Goal: Task Accomplishment & Management: Manage account settings

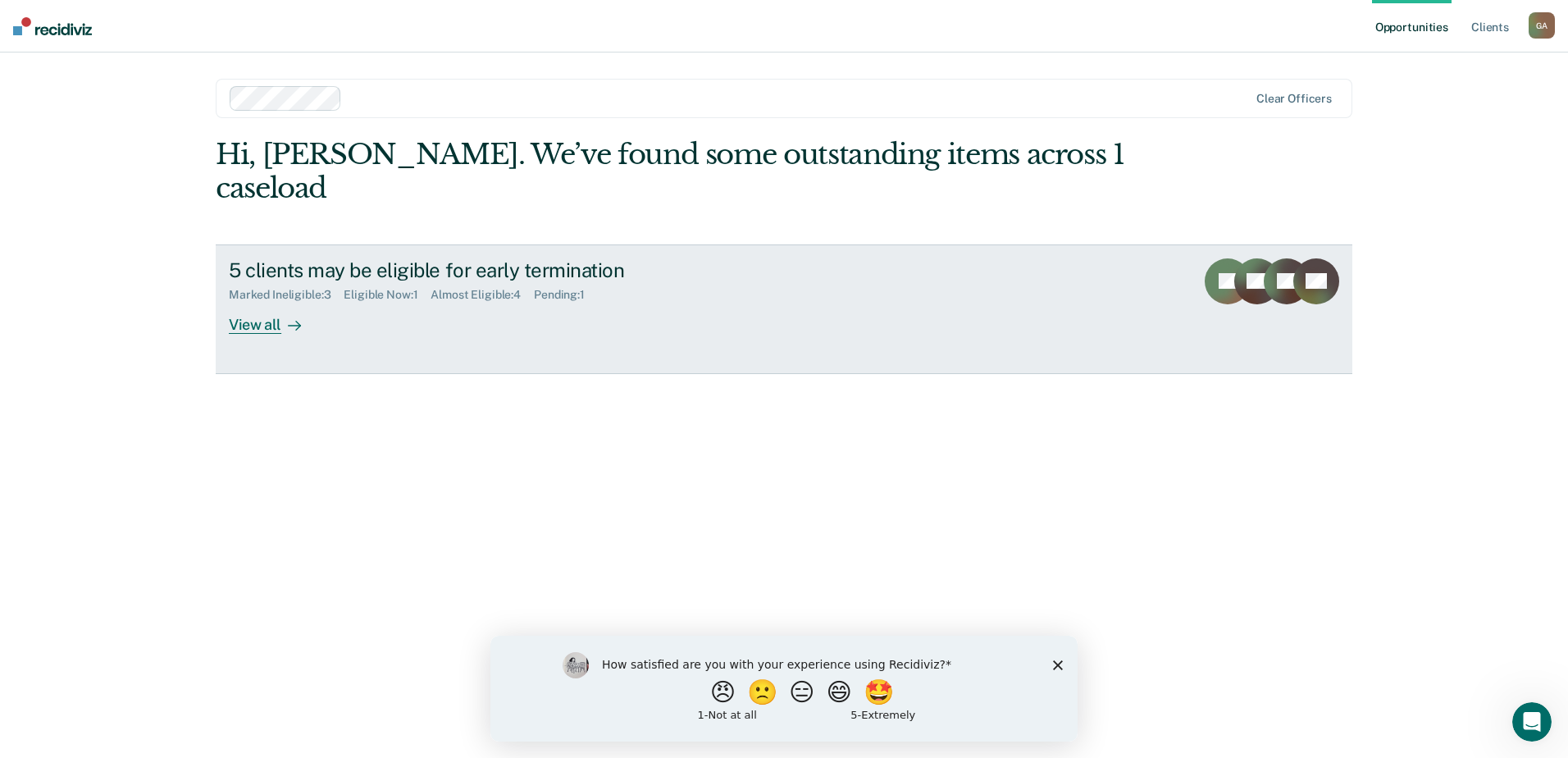
click at [1122, 254] on link "5 clients may be eligible for early termination Marked Ineligible : 3 Eligible …" at bounding box center [784, 310] width 1136 height 130
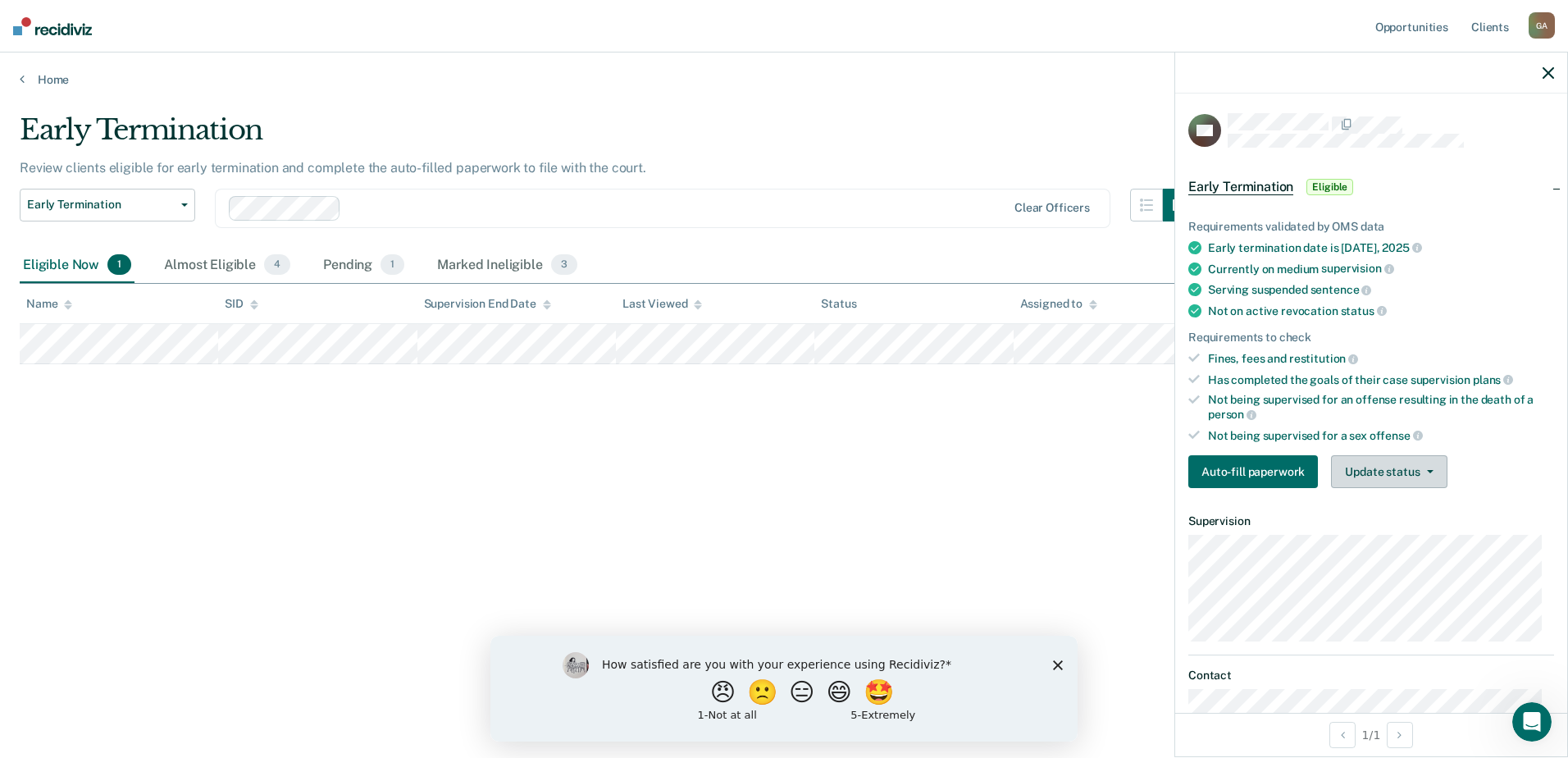
click at [1416, 475] on button "Update status" at bounding box center [1389, 471] width 116 height 33
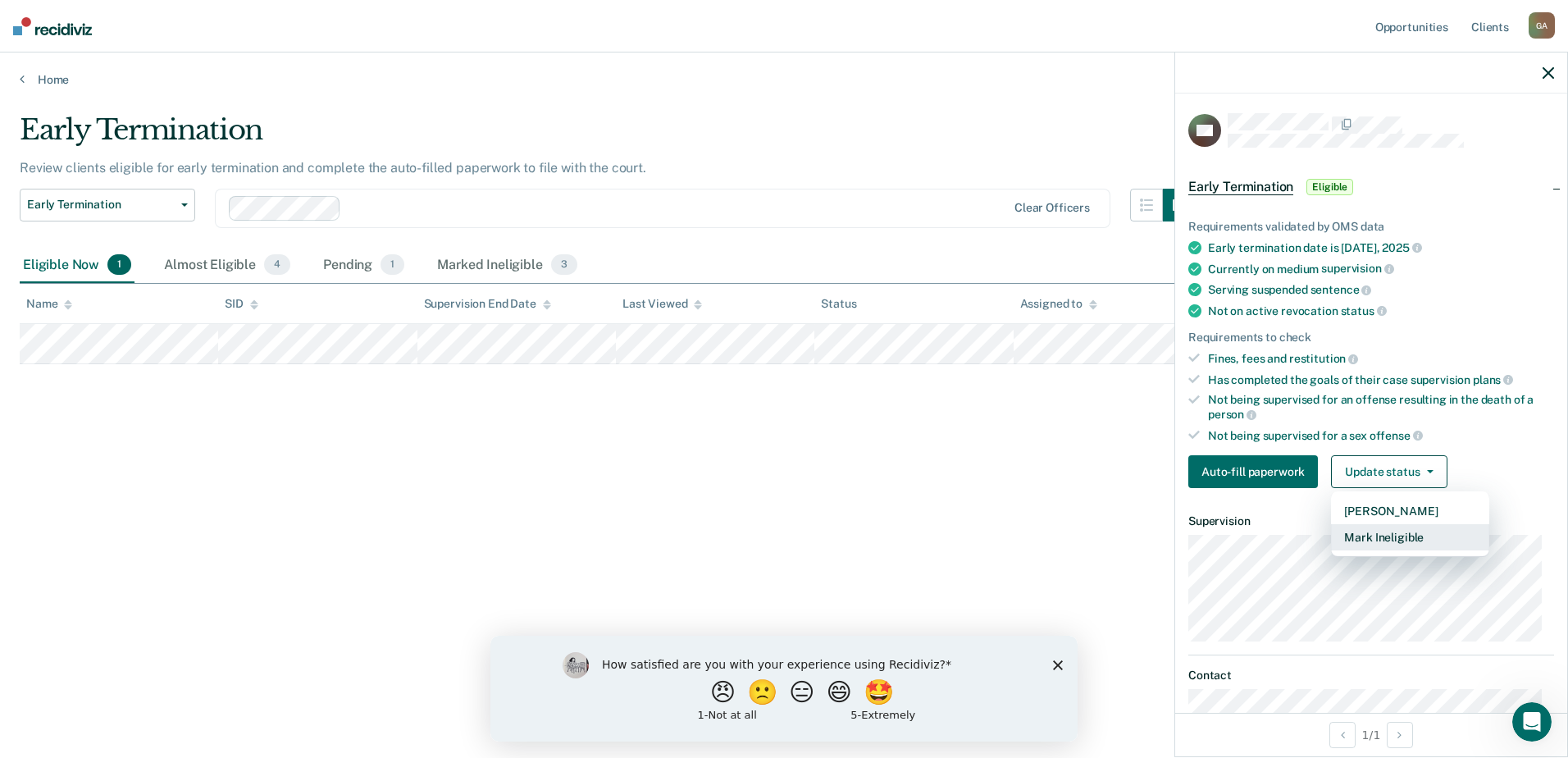
click at [1369, 539] on button "Mark Ineligible" at bounding box center [1410, 537] width 158 height 26
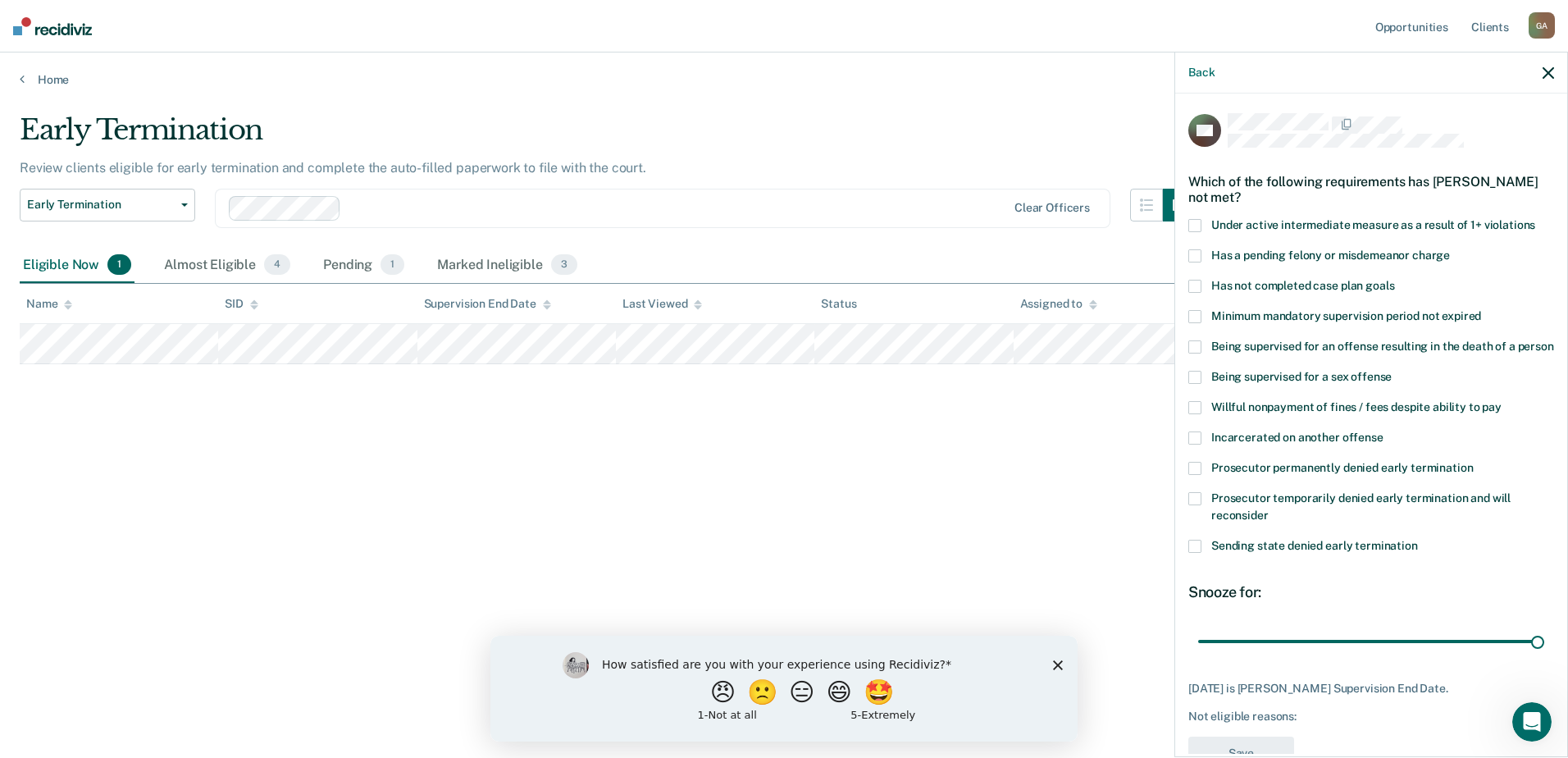
click at [1196, 252] on span at bounding box center [1194, 255] width 13 height 13
click at [1450, 249] on input "Has a pending felony or misdemeanor charge" at bounding box center [1450, 249] width 0 height 0
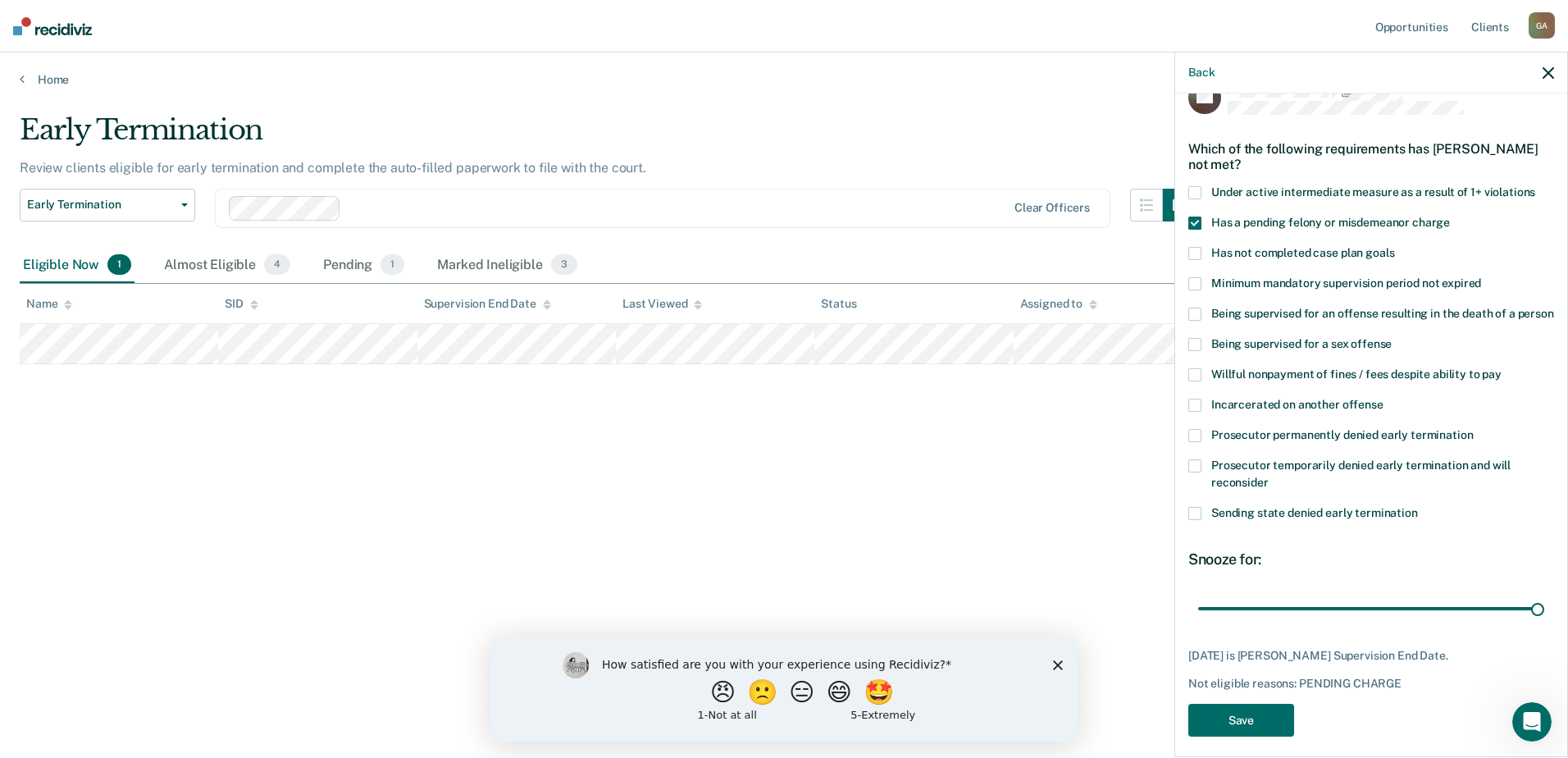
scroll to position [61, 0]
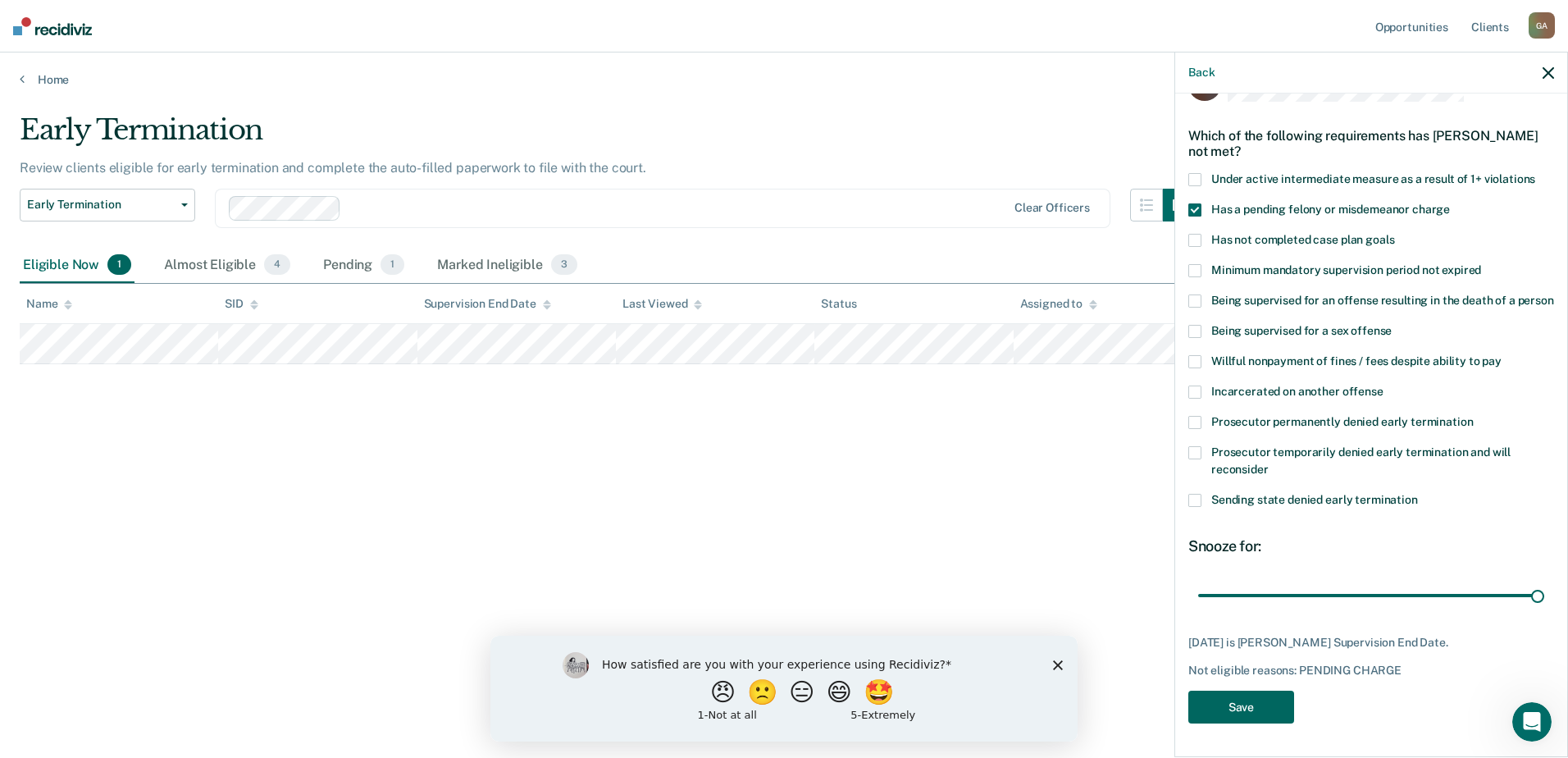
click at [1268, 707] on button "Save" at bounding box center [1241, 708] width 106 height 34
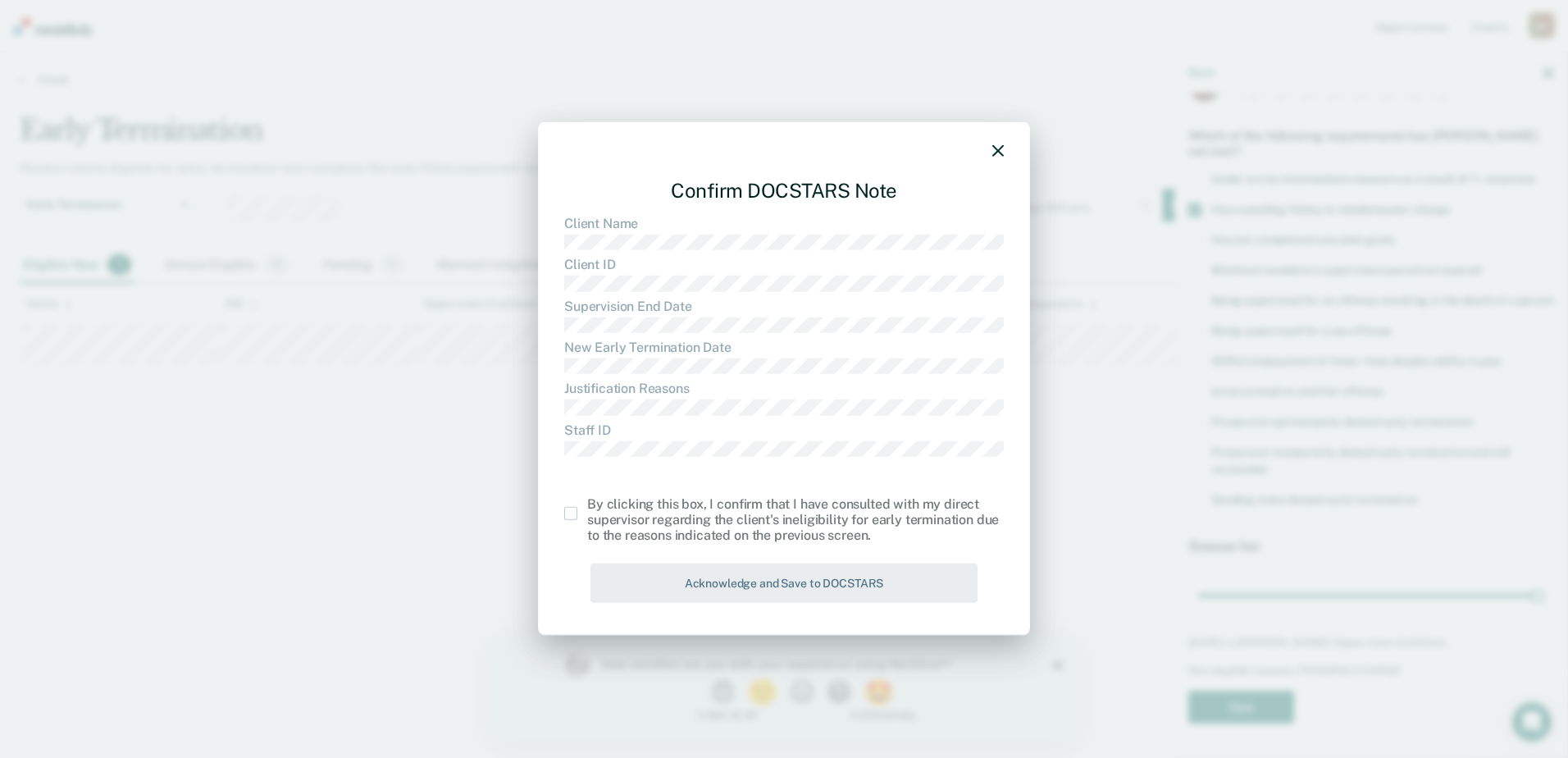
click at [570, 517] on span at bounding box center [571, 513] width 13 height 13
click at [588, 507] on input "checkbox" at bounding box center [588, 507] width 0 height 0
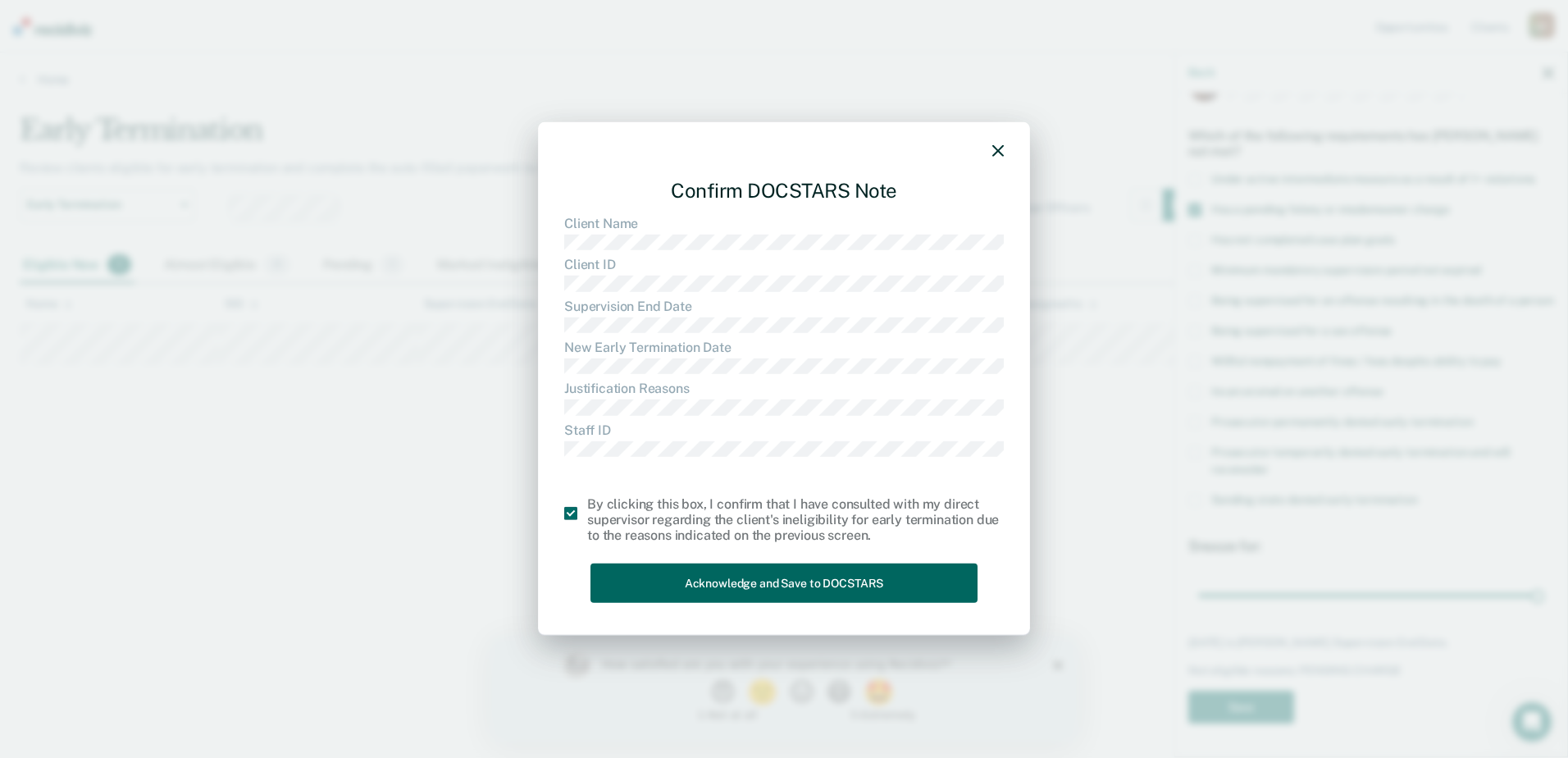
click at [684, 588] on button "Acknowledge and Save to DOCSTARS" at bounding box center [784, 583] width 387 height 40
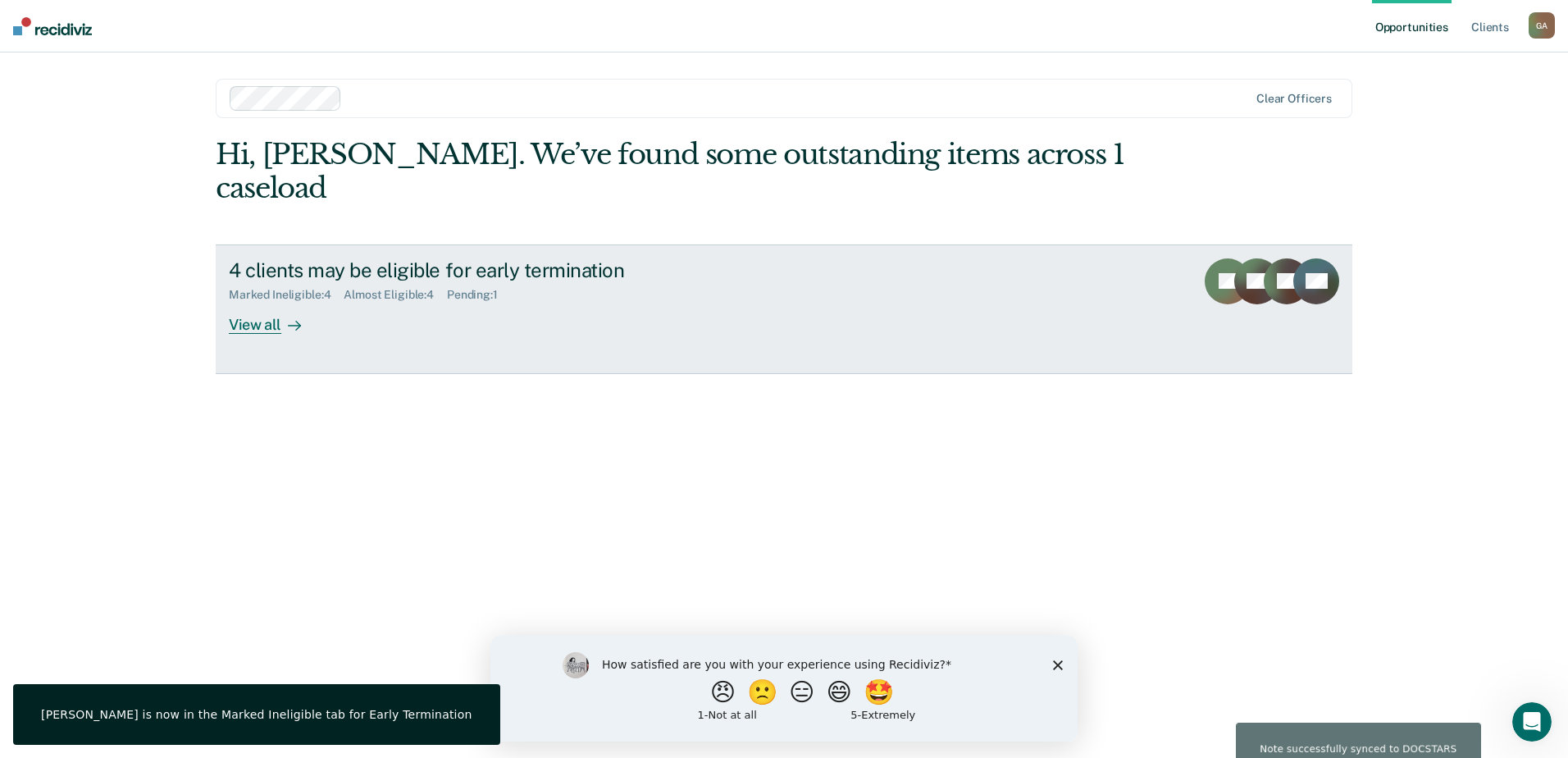
click at [870, 289] on link "4 clients may be eligible for early termination Marked Ineligible : 4 Almost El…" at bounding box center [784, 310] width 1136 height 130
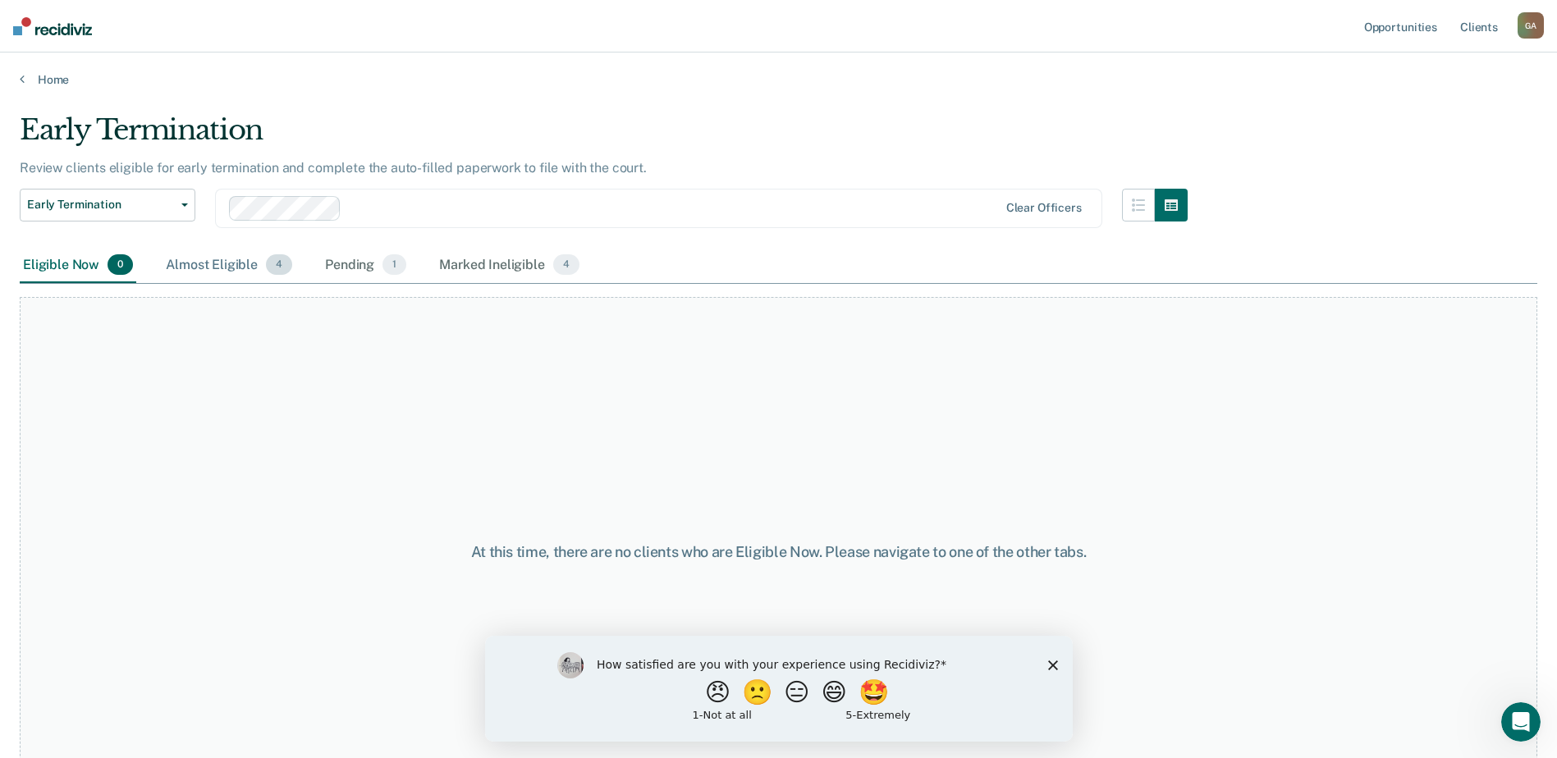
click at [224, 267] on div "Almost Eligible 4" at bounding box center [228, 266] width 133 height 36
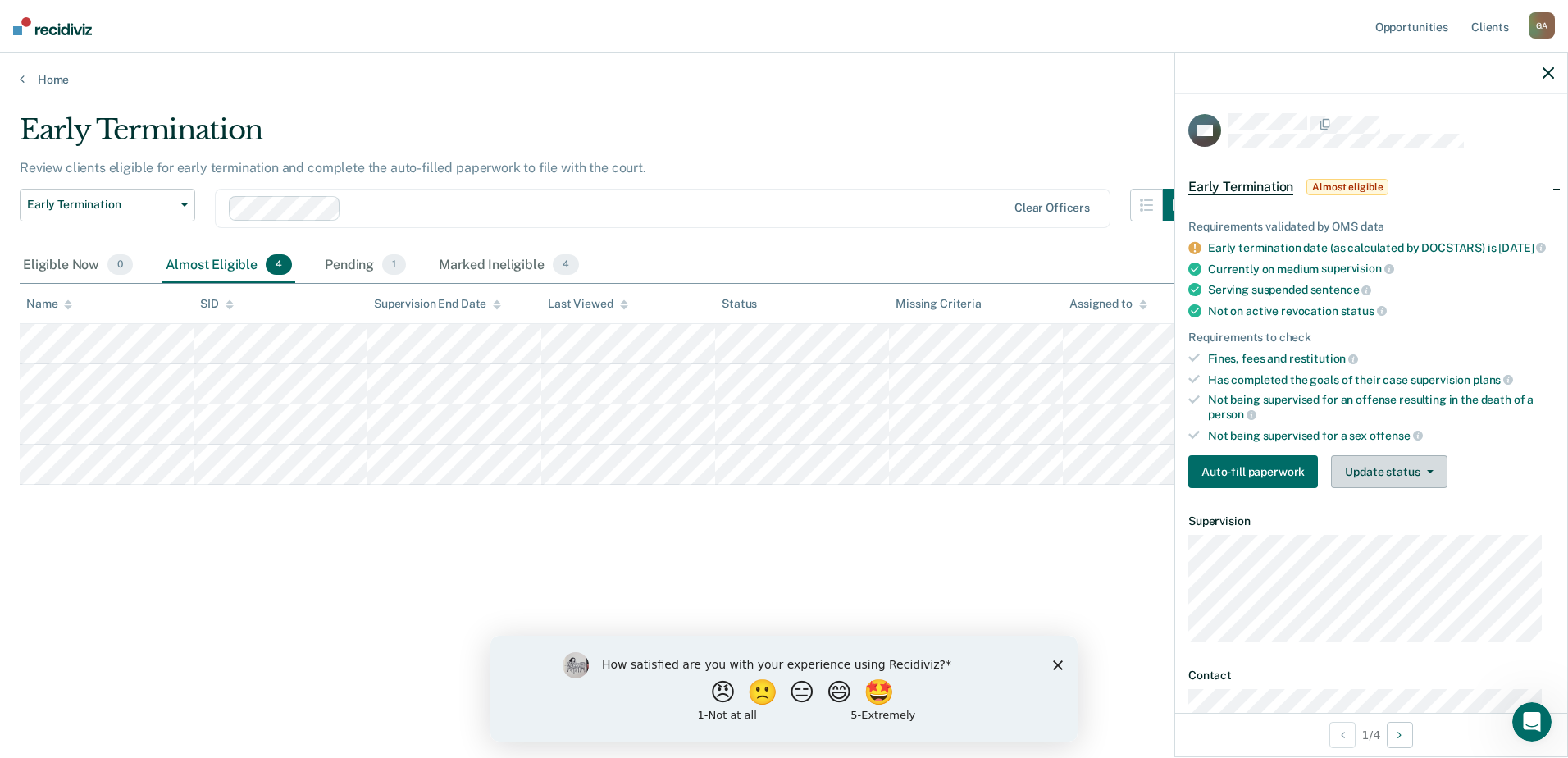
click at [1392, 485] on button "Update status" at bounding box center [1389, 471] width 116 height 33
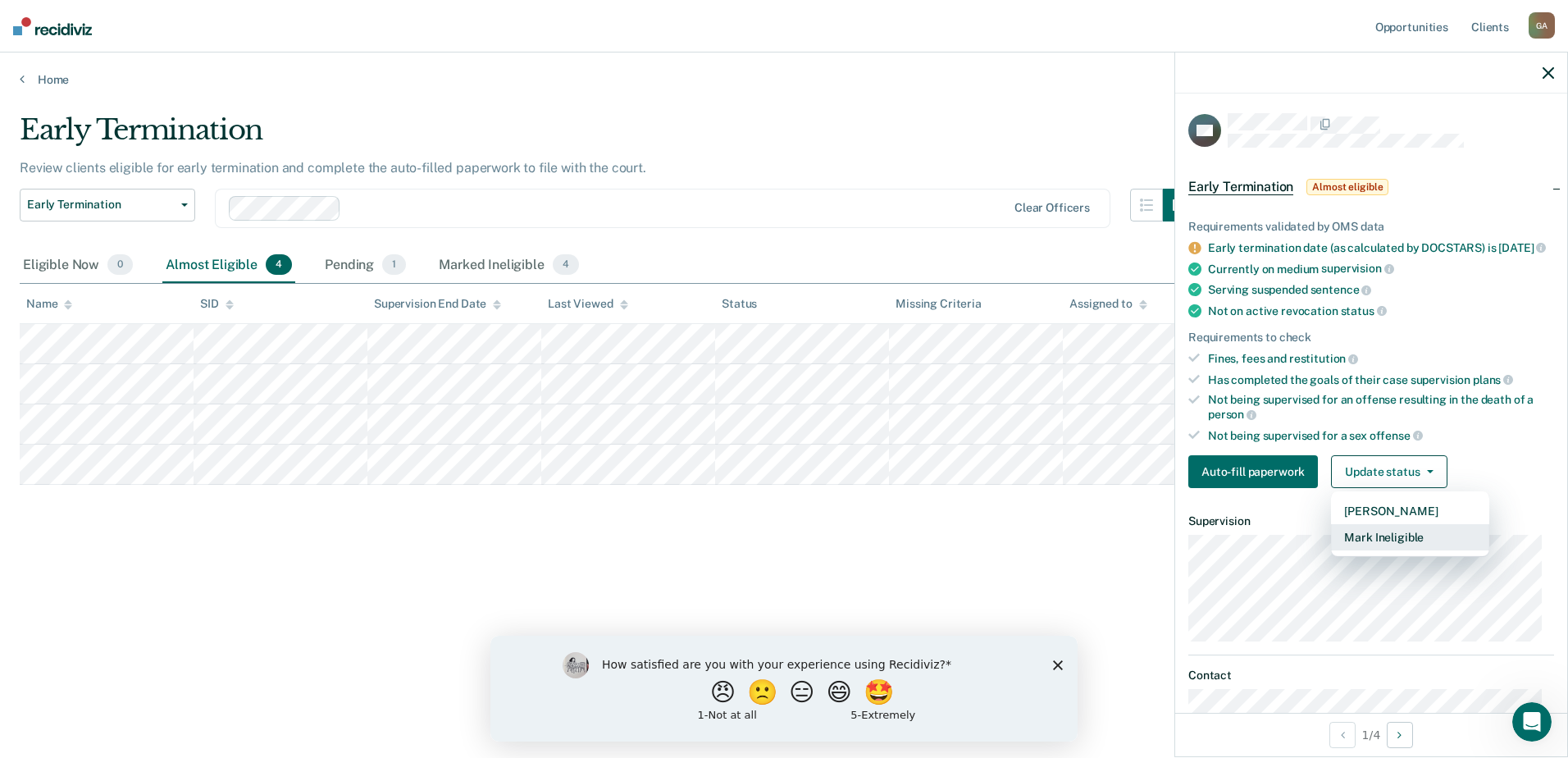
click at [1391, 551] on button "Mark Ineligible" at bounding box center [1410, 537] width 158 height 26
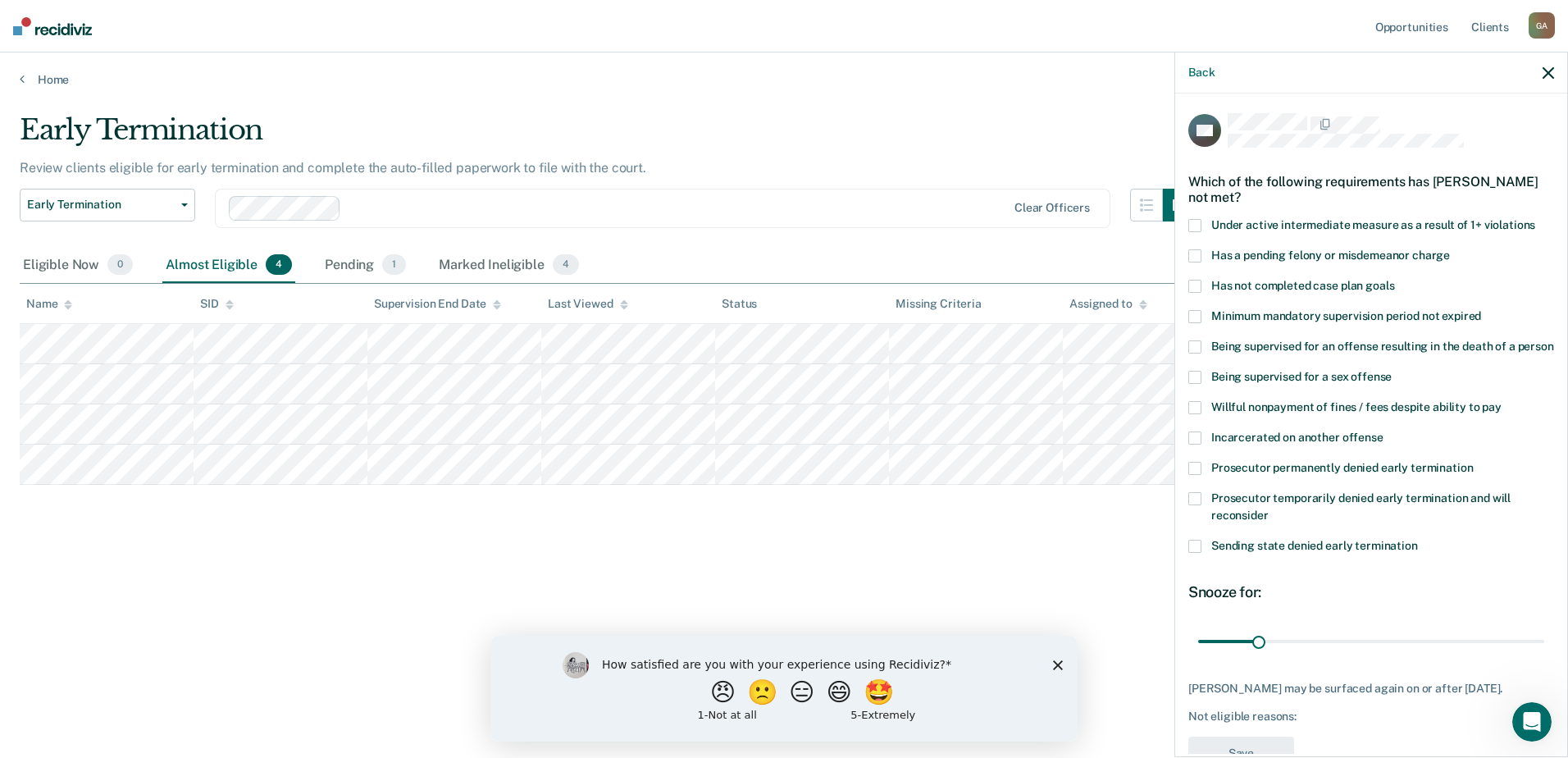
click at [1191, 250] on span at bounding box center [1194, 255] width 13 height 13
click at [1450, 249] on input "Has a pending felony or misdemeanor charge" at bounding box center [1450, 249] width 0 height 0
click at [1196, 281] on span at bounding box center [1194, 286] width 13 height 13
click at [1394, 280] on input "Has not completed case plan goals" at bounding box center [1394, 280] width 0 height 0
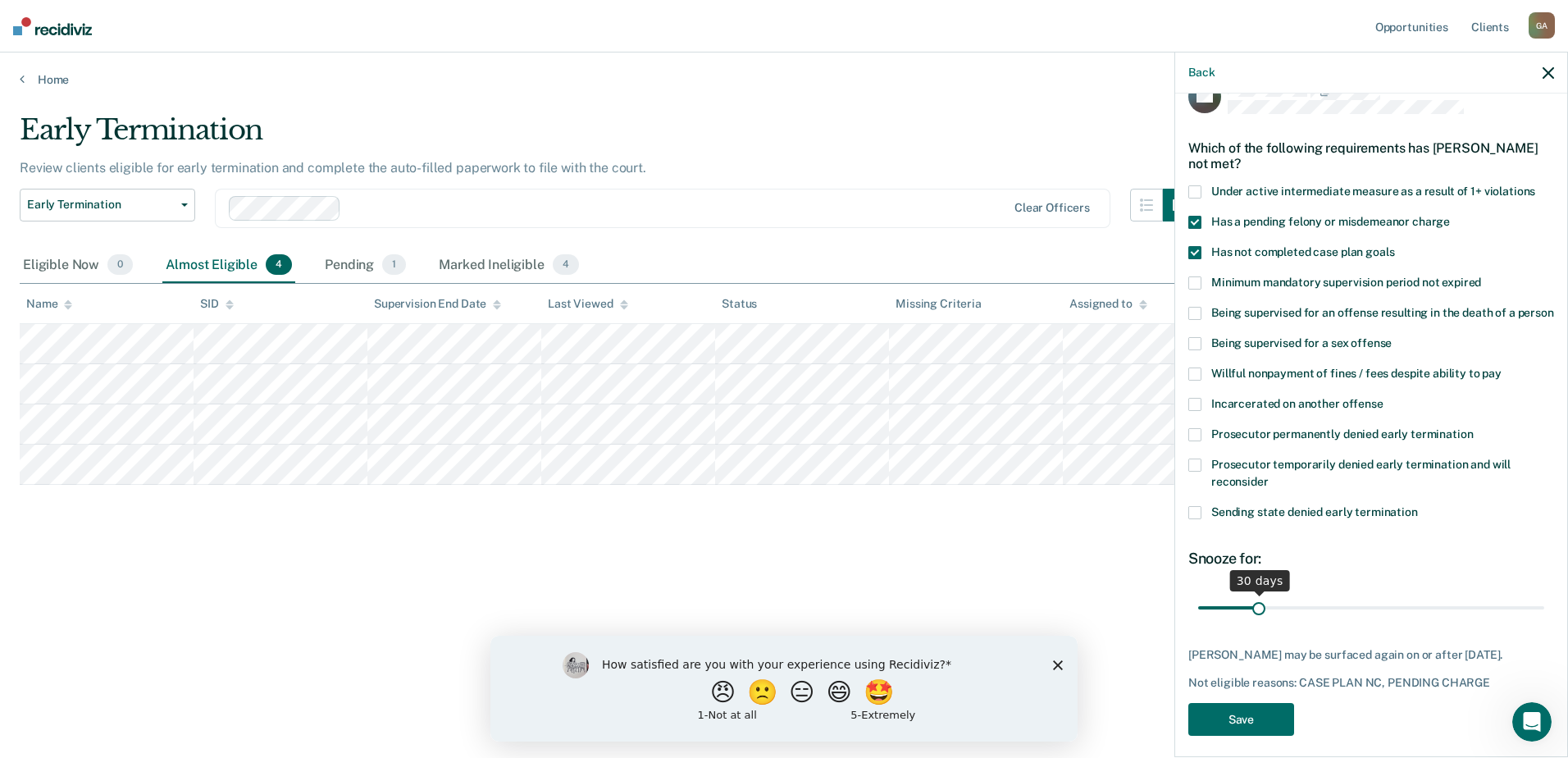
scroll to position [61, 0]
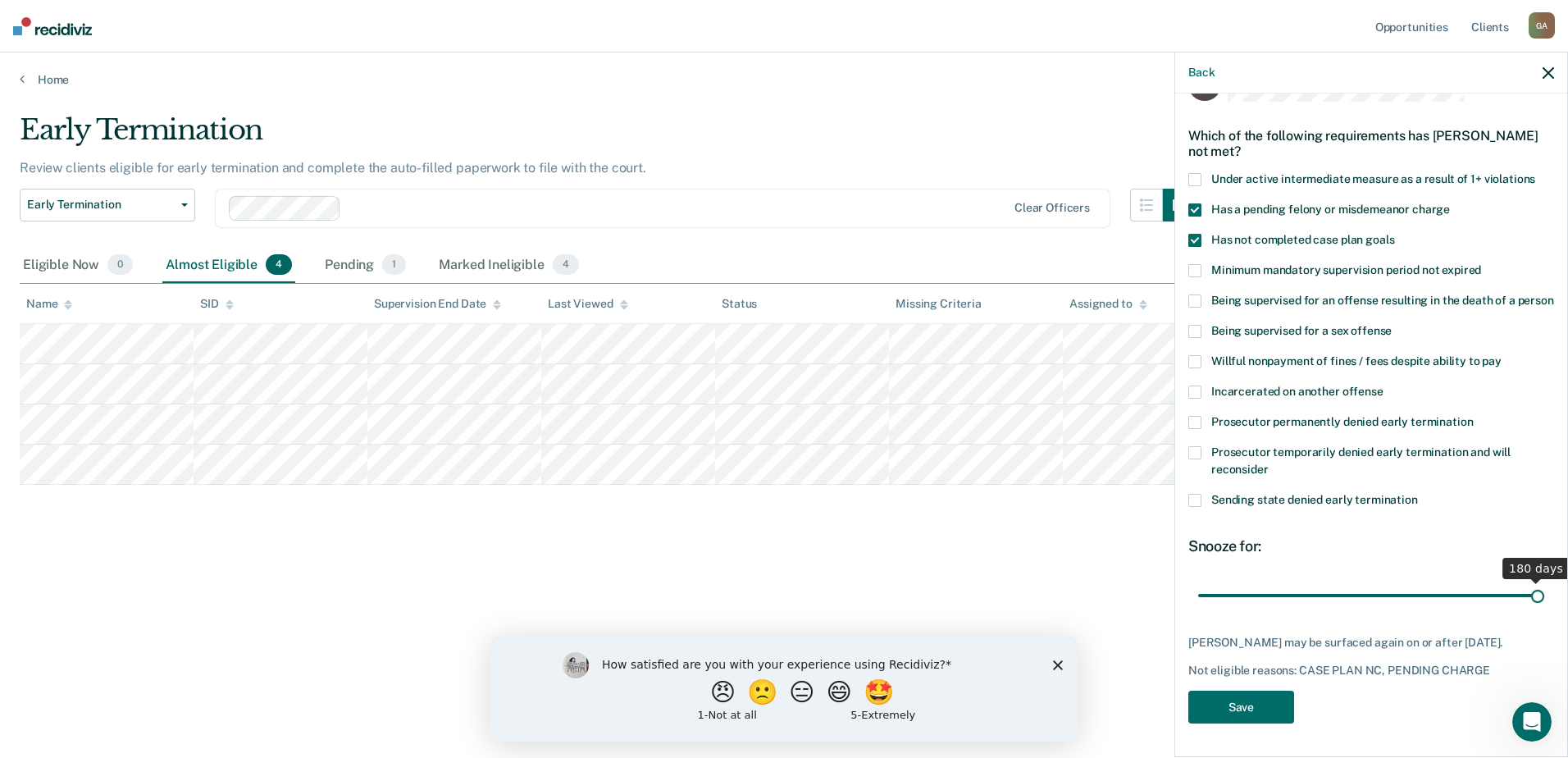
drag, startPoint x: 1260, startPoint y: 597, endPoint x: 1571, endPoint y: 599, distance: 311.0
type input "180"
click at [1544, 599] on input "range" at bounding box center [1371, 595] width 346 height 29
click at [1260, 709] on button "Save" at bounding box center [1241, 708] width 106 height 34
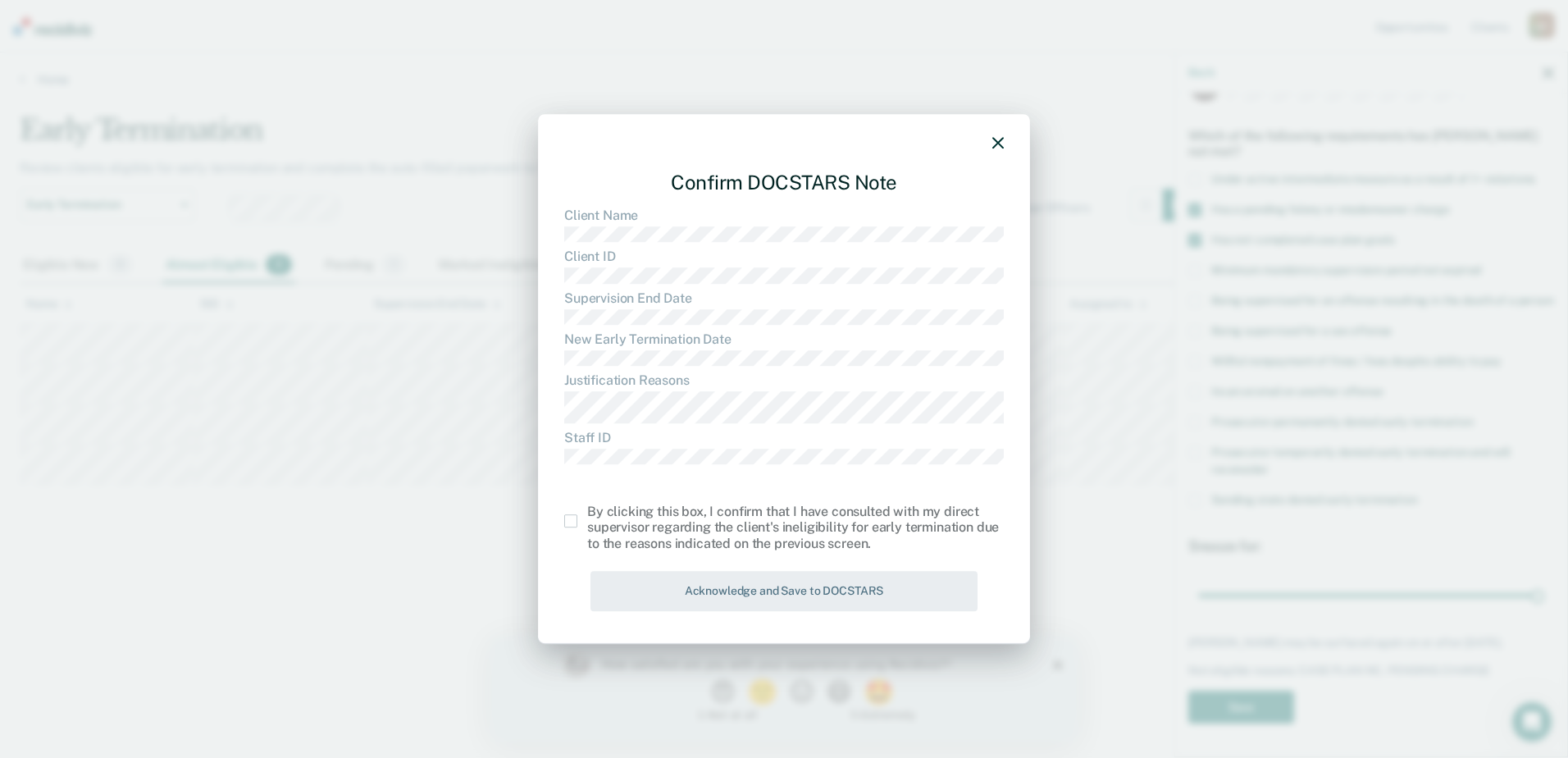
drag, startPoint x: 570, startPoint y: 520, endPoint x: 616, endPoint y: 558, distance: 59.7
click at [571, 521] on span at bounding box center [571, 521] width 13 height 13
click at [588, 515] on input "checkbox" at bounding box center [588, 515] width 0 height 0
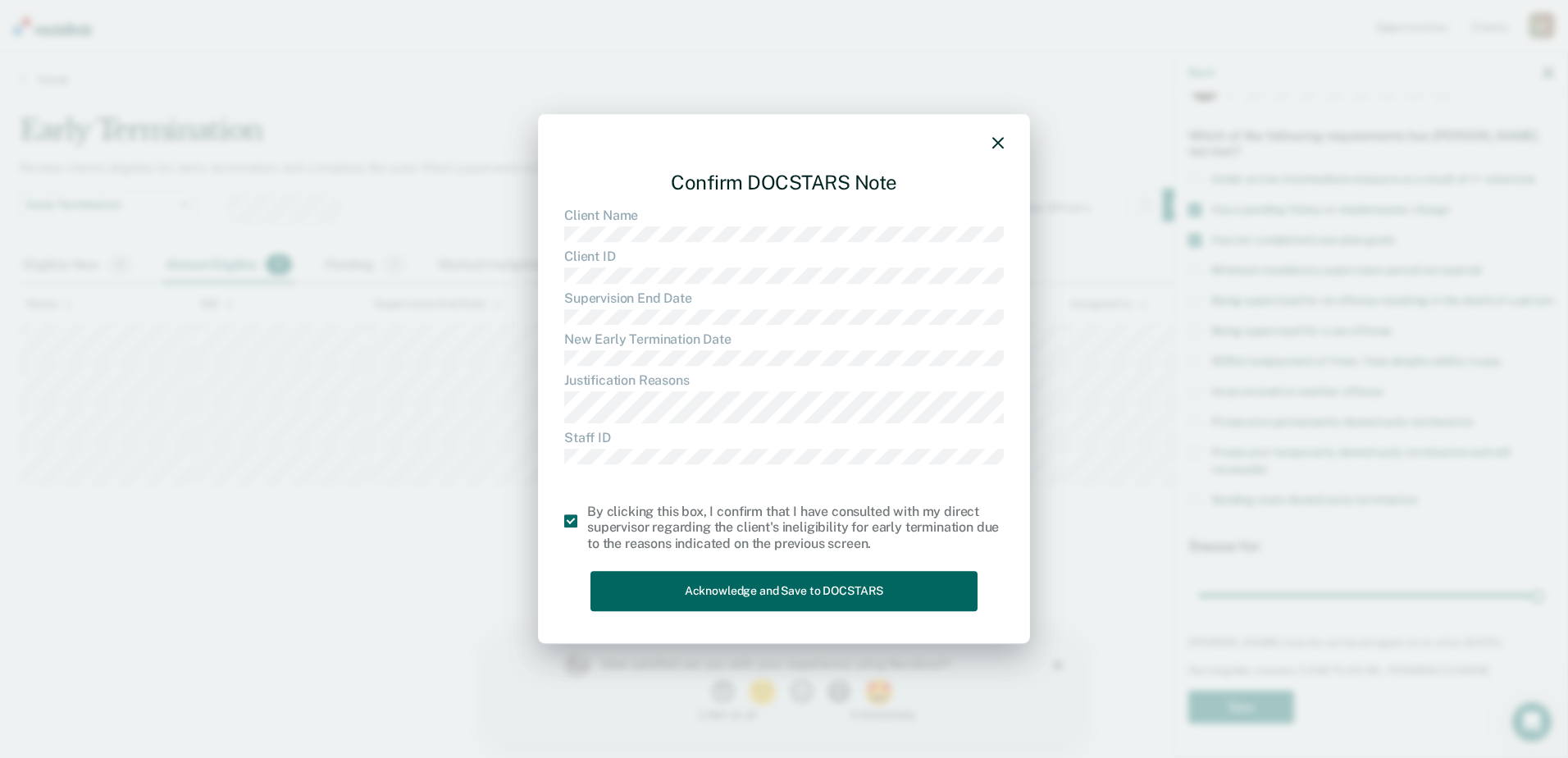
click at [693, 595] on button "Acknowledge and Save to DOCSTARS" at bounding box center [784, 591] width 387 height 40
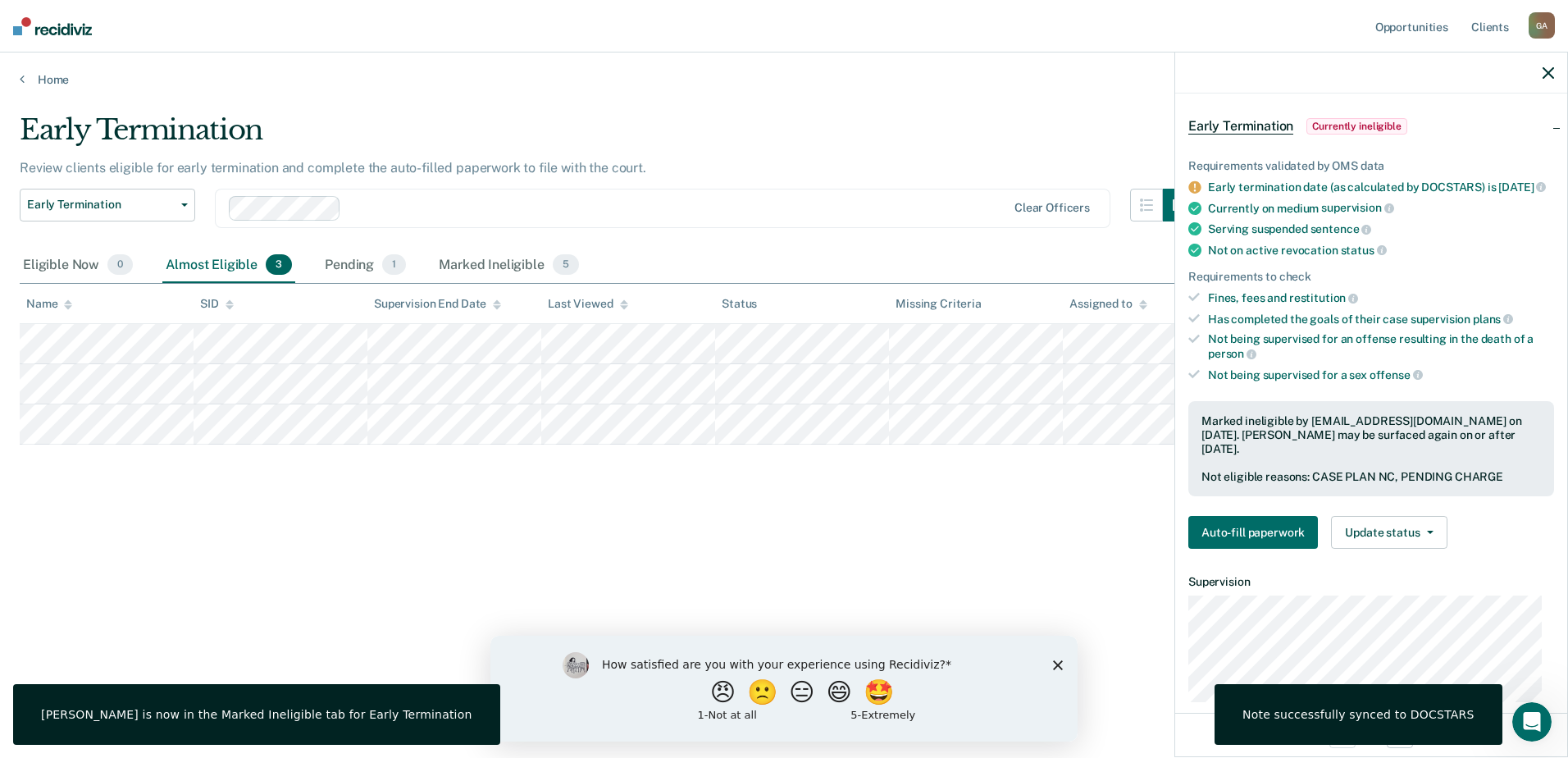
scroll to position [52, 0]
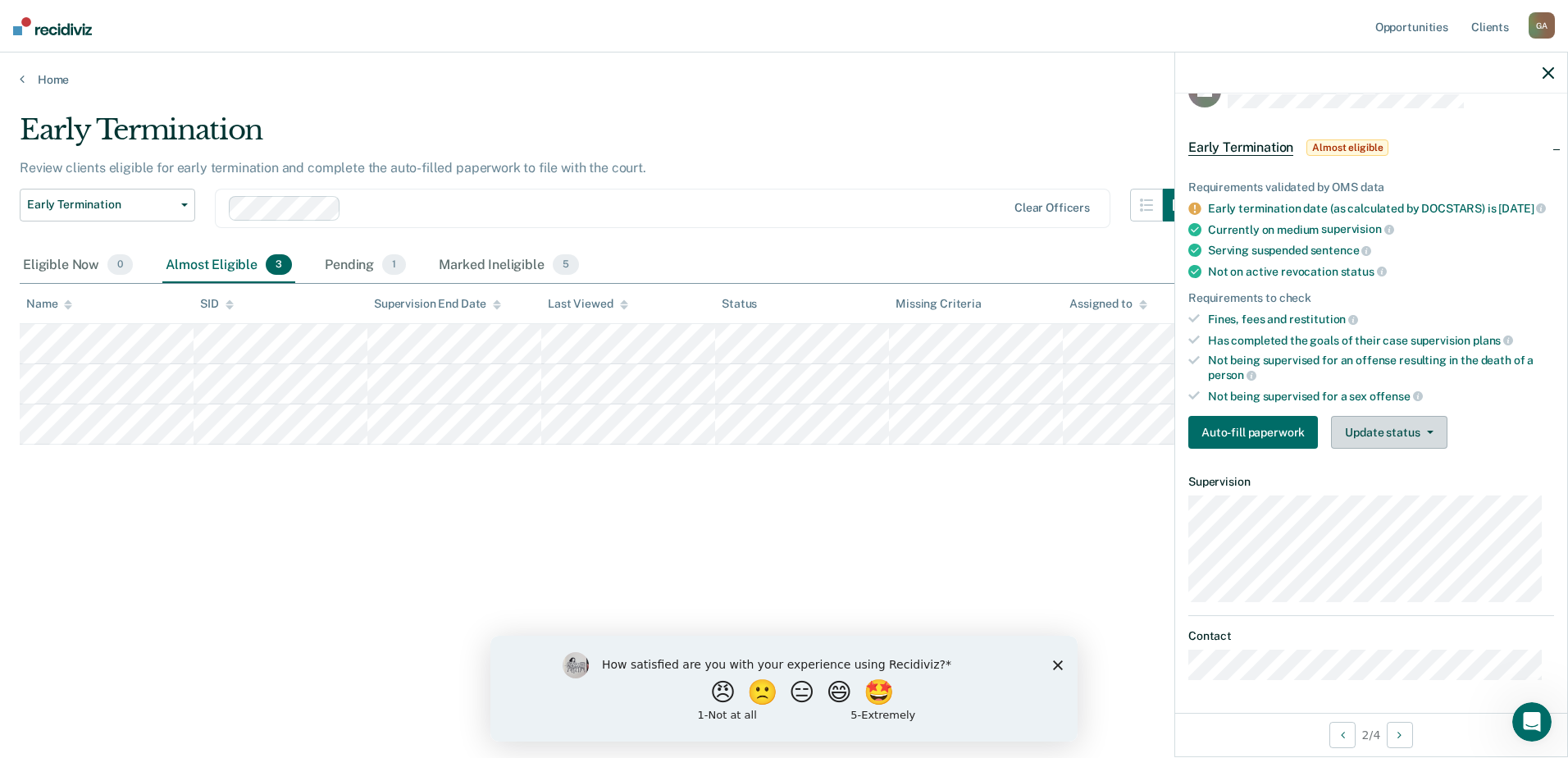
click at [1381, 429] on button "Update status" at bounding box center [1389, 432] width 116 height 33
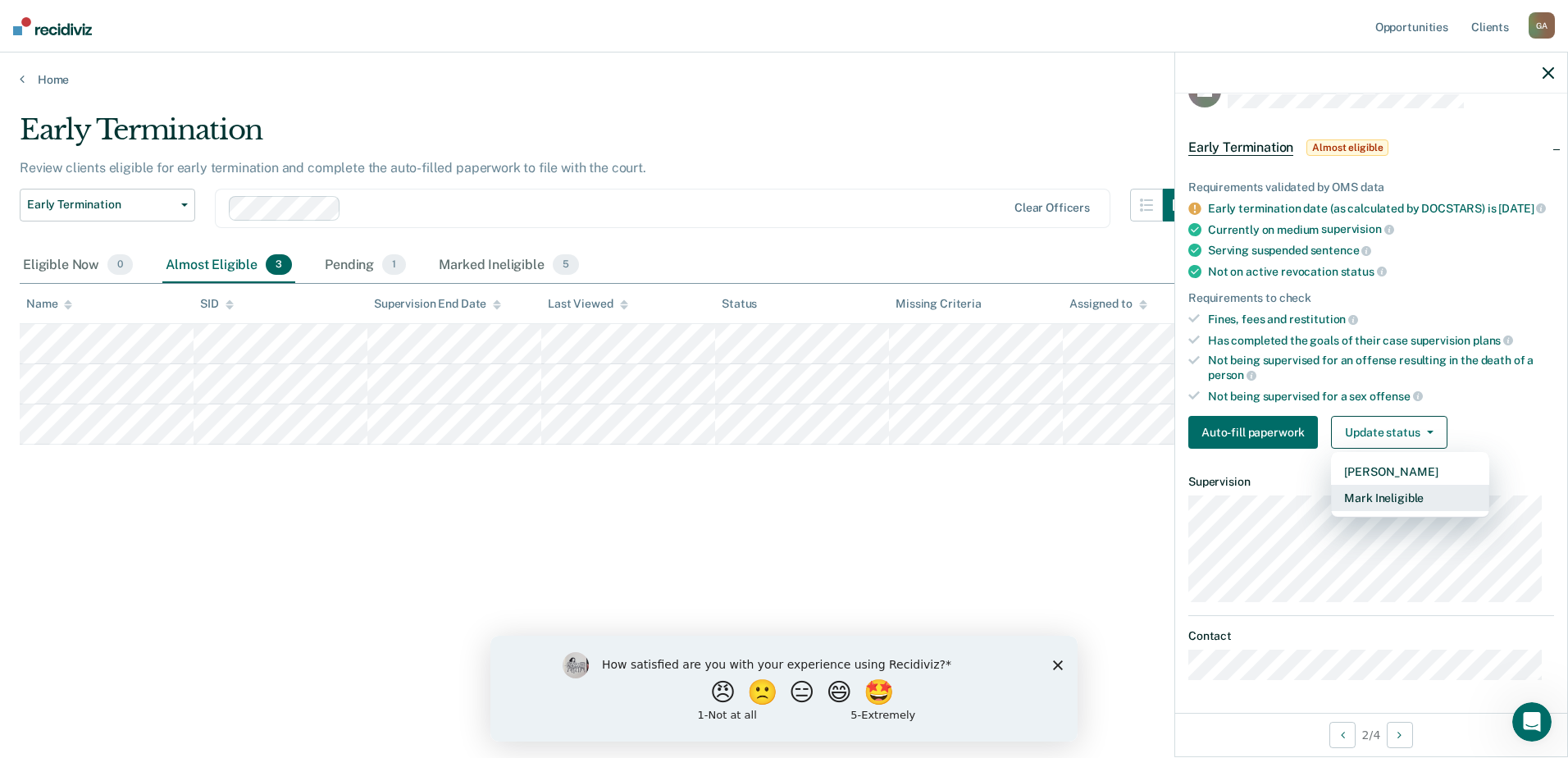
click at [1402, 499] on button "Mark Ineligible" at bounding box center [1410, 498] width 158 height 26
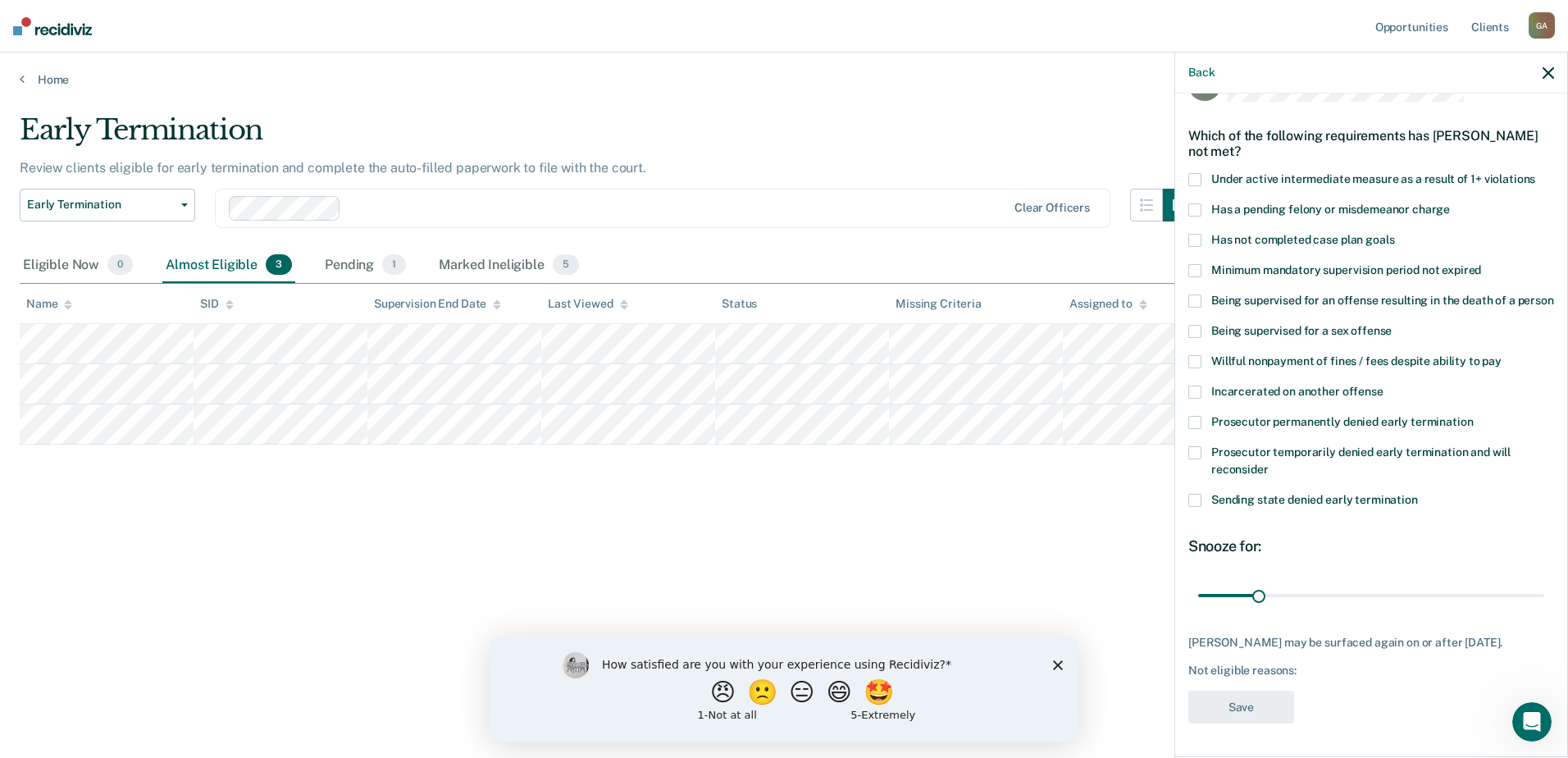
click at [1196, 204] on span at bounding box center [1194, 210] width 13 height 13
click at [1450, 204] on input "Has a pending felony or misdemeanor charge" at bounding box center [1450, 204] width 0 height 0
click at [1200, 234] on span at bounding box center [1194, 240] width 13 height 13
click at [1394, 234] on input "Has not completed case plan goals" at bounding box center [1394, 234] width 0 height 0
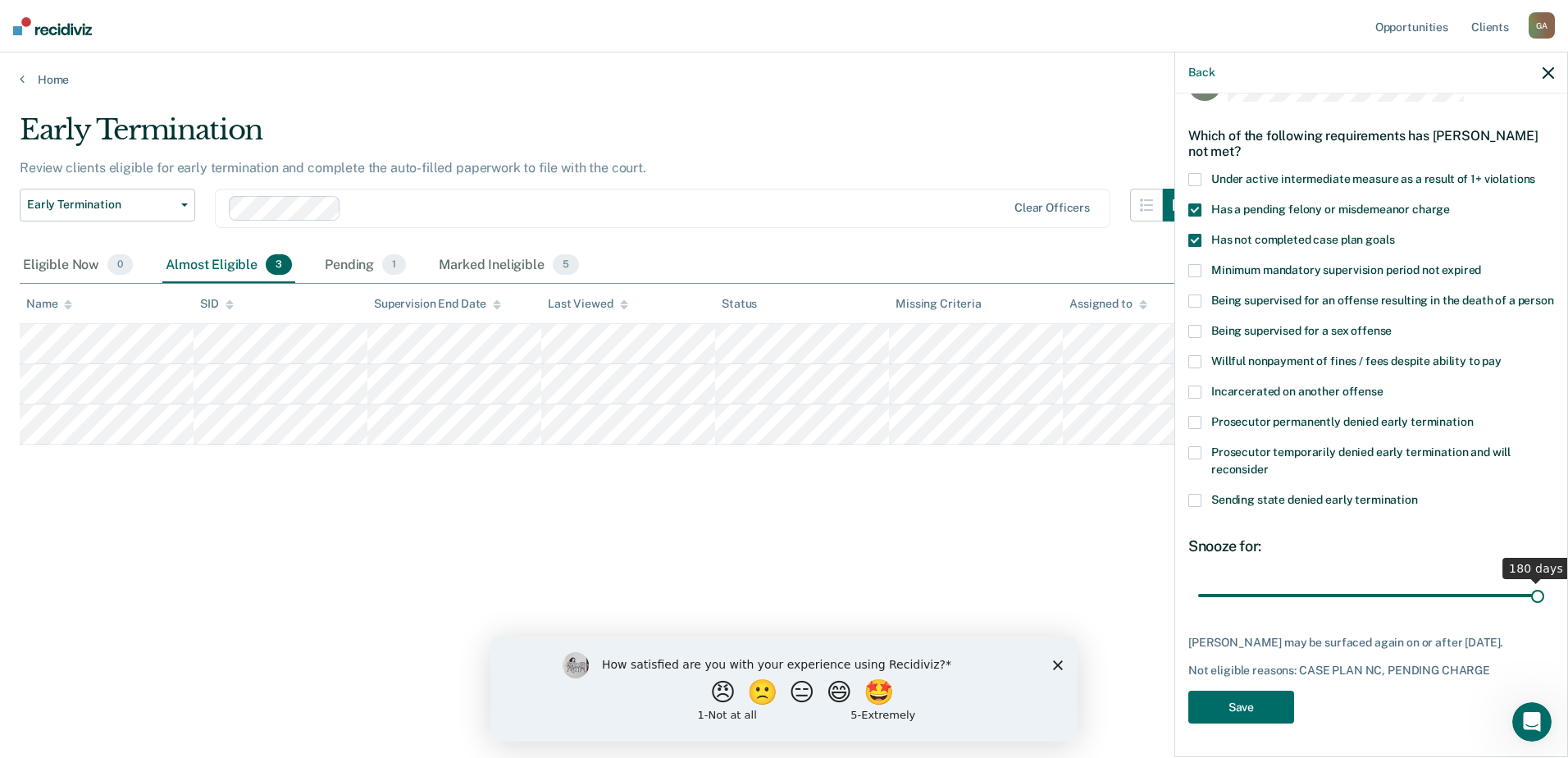
drag, startPoint x: 1258, startPoint y: 603, endPoint x: 1571, endPoint y: 611, distance: 313.1
type input "180"
click at [1544, 610] on input "range" at bounding box center [1371, 595] width 346 height 29
click at [1260, 725] on button "Save" at bounding box center [1241, 708] width 106 height 34
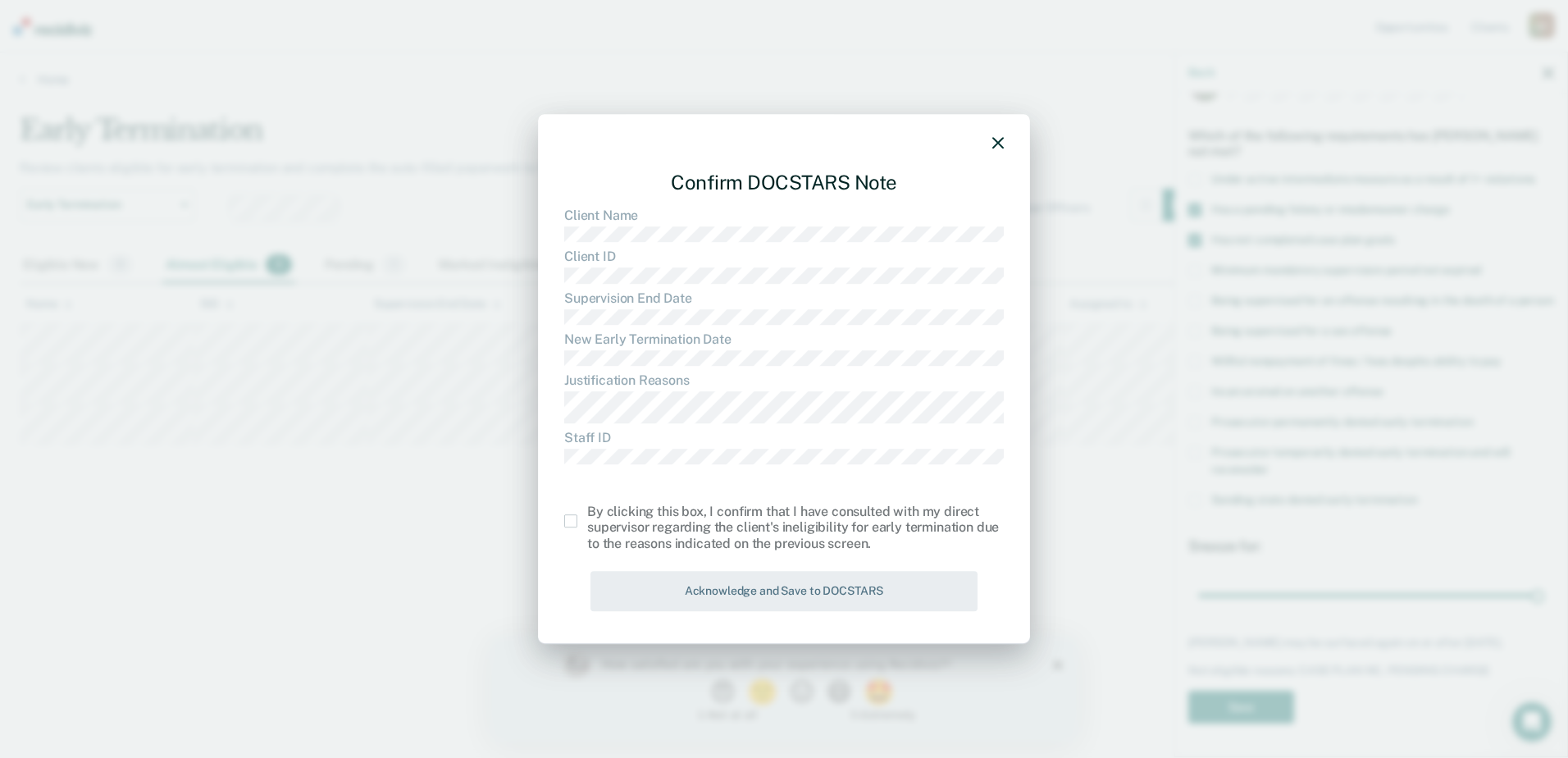
click at [572, 520] on span at bounding box center [571, 521] width 13 height 13
click at [588, 515] on input "checkbox" at bounding box center [588, 515] width 0 height 0
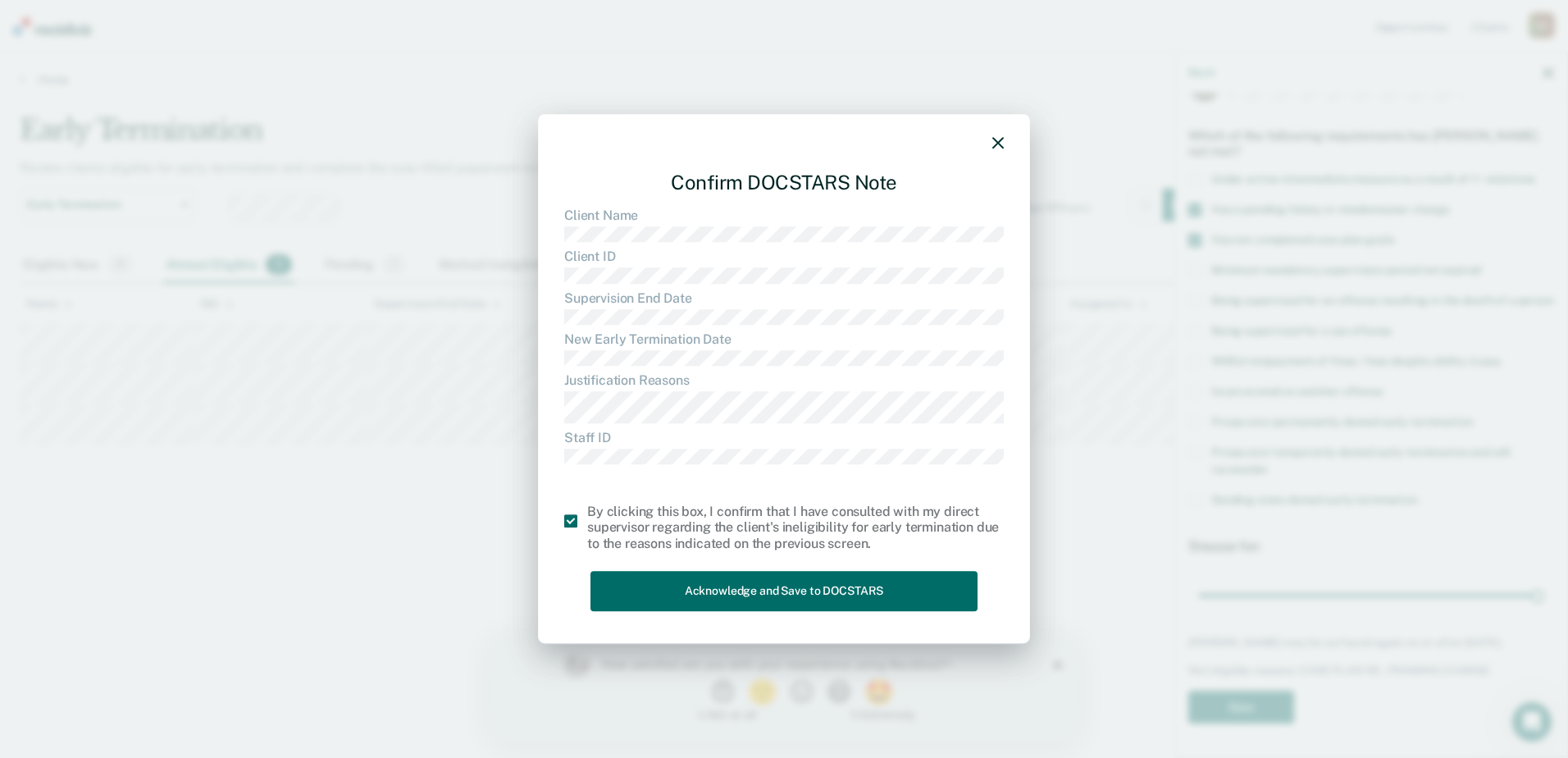
click at [681, 612] on div "Confirm DOCSTARS Note Client Name Client ID Supervision End Date New Early Term…" at bounding box center [784, 388] width 440 height 460
click at [679, 603] on button "Acknowledge and Save to DOCSTARS" at bounding box center [784, 591] width 387 height 40
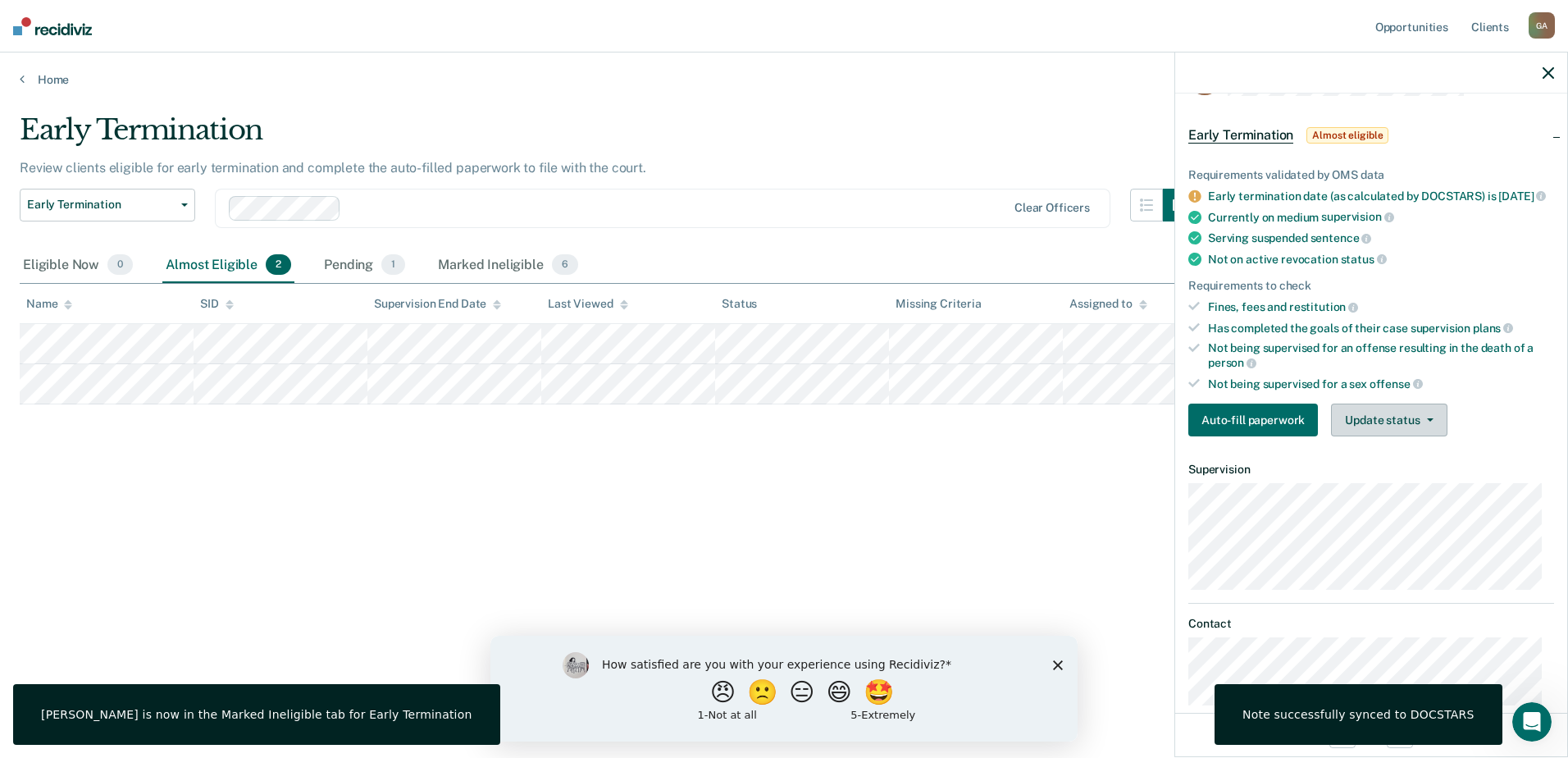
click at [1420, 422] on span "button" at bounding box center [1426, 420] width 13 height 3
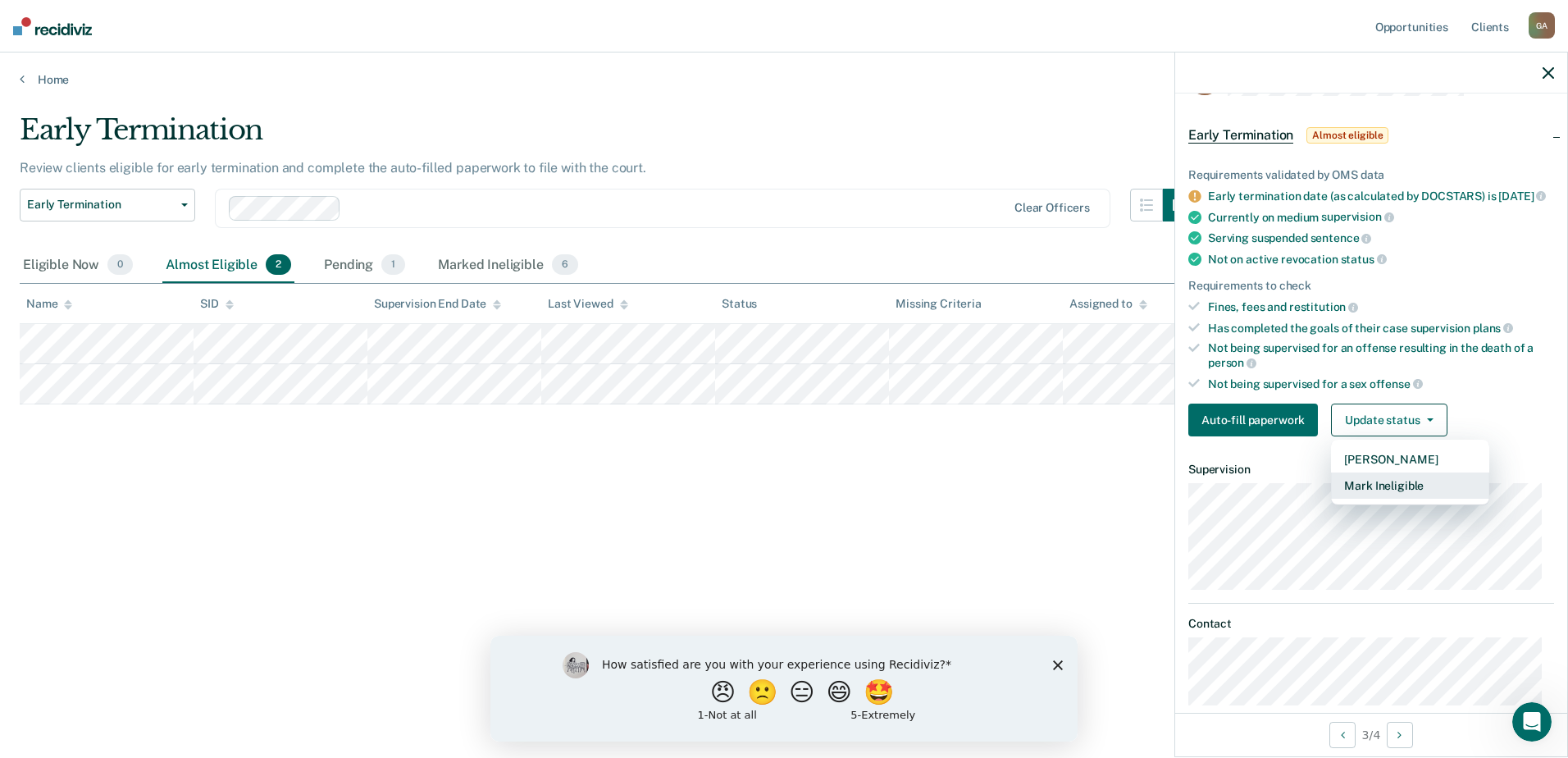
click at [1379, 498] on button "Mark Ineligible" at bounding box center [1410, 486] width 158 height 26
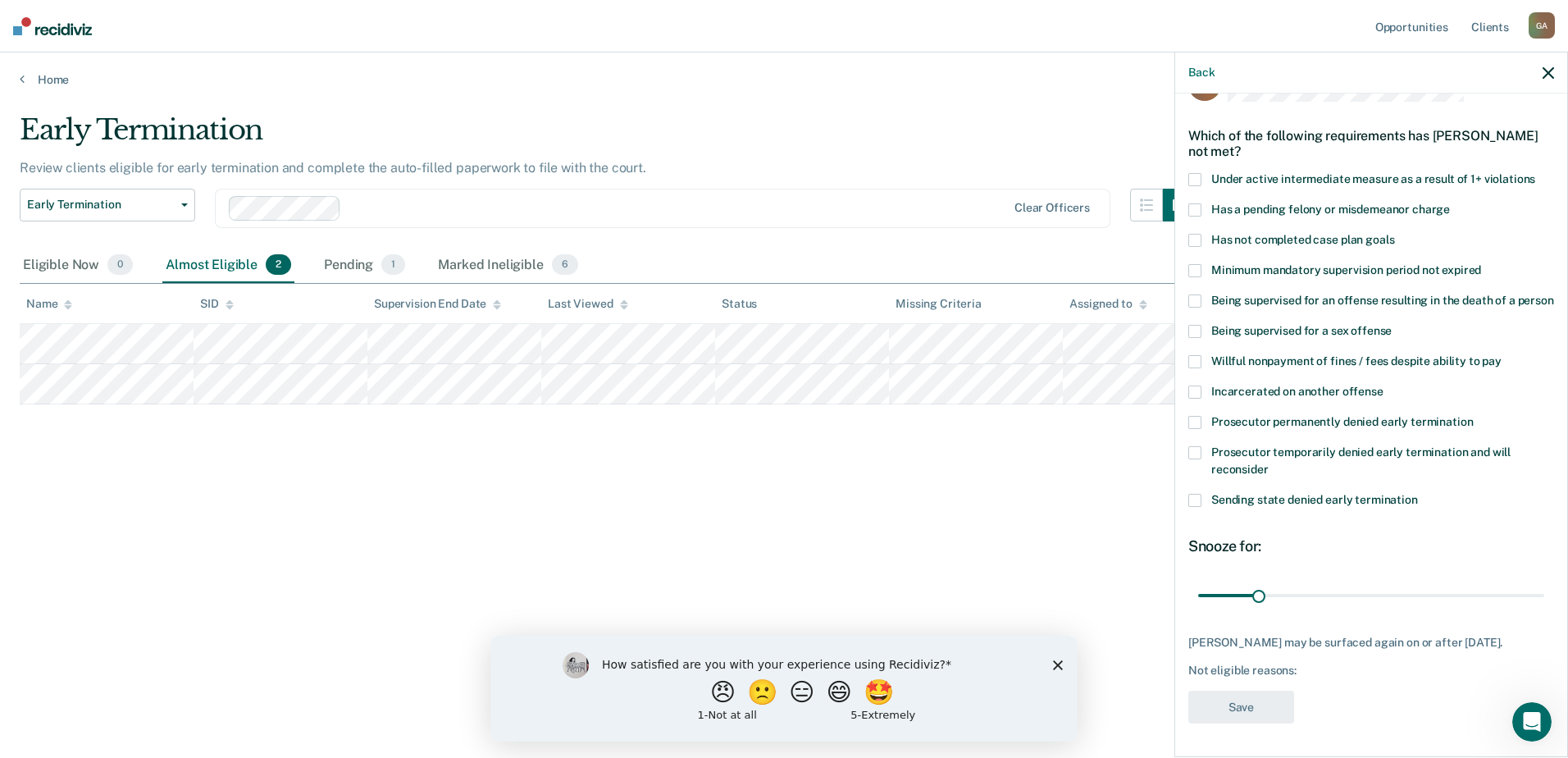
click at [1194, 338] on span at bounding box center [1194, 331] width 13 height 13
click at [1392, 325] on input "Being supervised for a sex offense" at bounding box center [1392, 325] width 0 height 0
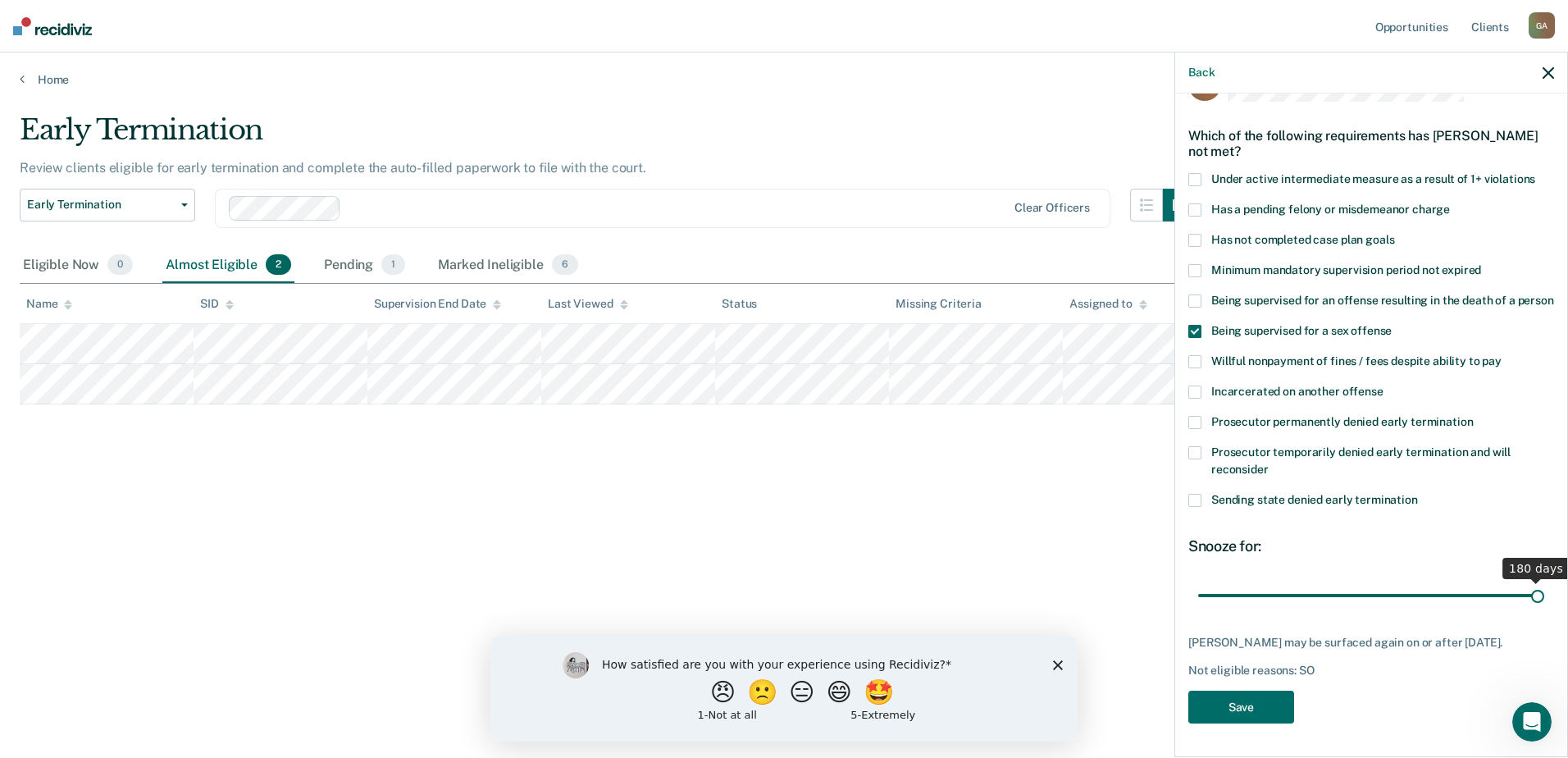
drag, startPoint x: 1255, startPoint y: 602, endPoint x: 1571, endPoint y: 612, distance: 316.2
type input "180"
click at [1544, 610] on input "range" at bounding box center [1371, 595] width 346 height 29
click at [1244, 725] on button "Save" at bounding box center [1241, 708] width 106 height 34
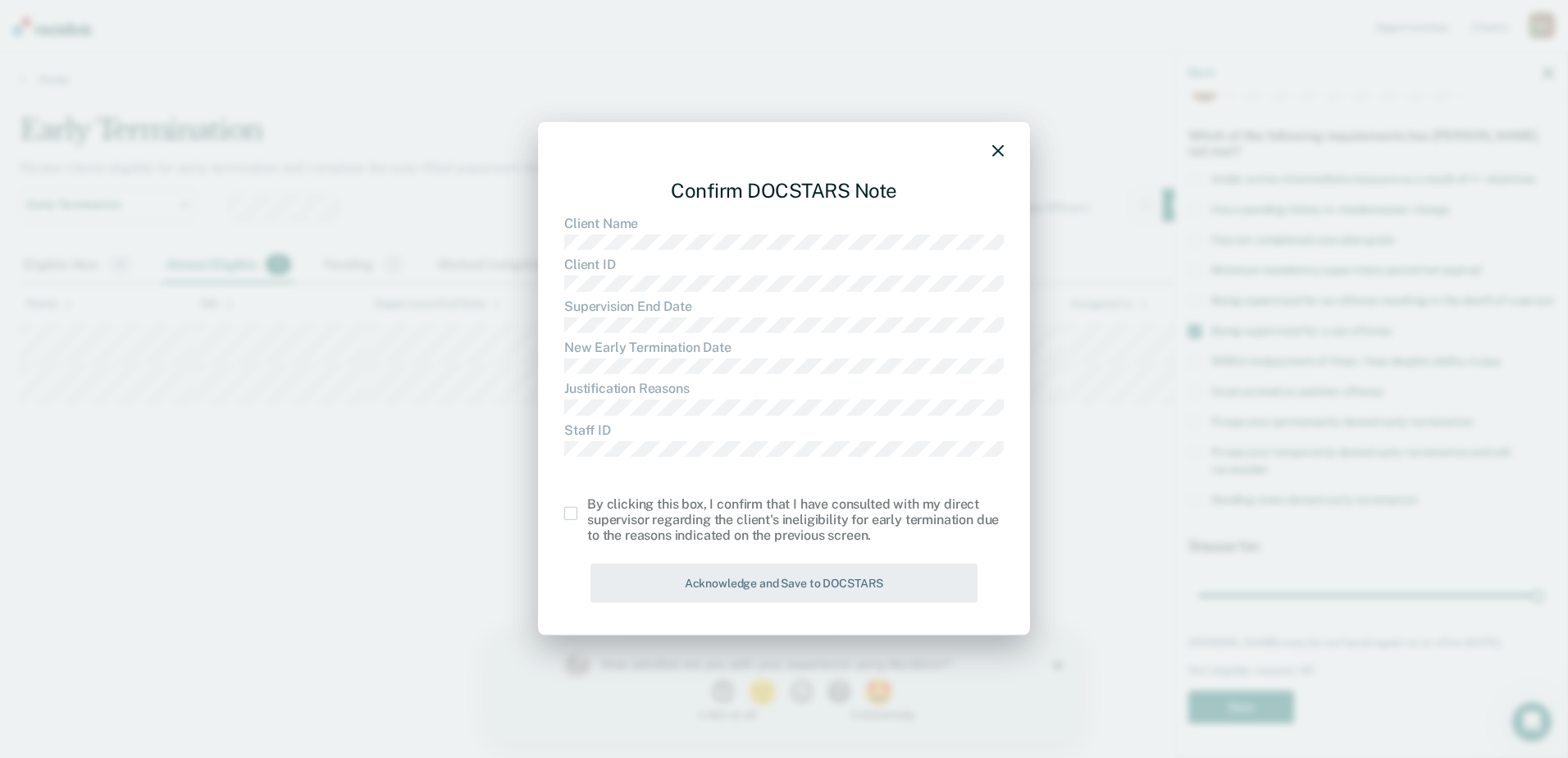
click at [563, 511] on div "Confirm DOCSTARS Note Client Name Client ID Supervision End Date New Early Term…" at bounding box center [784, 379] width 492 height 514
click at [572, 515] on span at bounding box center [571, 513] width 13 height 13
click at [588, 507] on input "checkbox" at bounding box center [588, 507] width 0 height 0
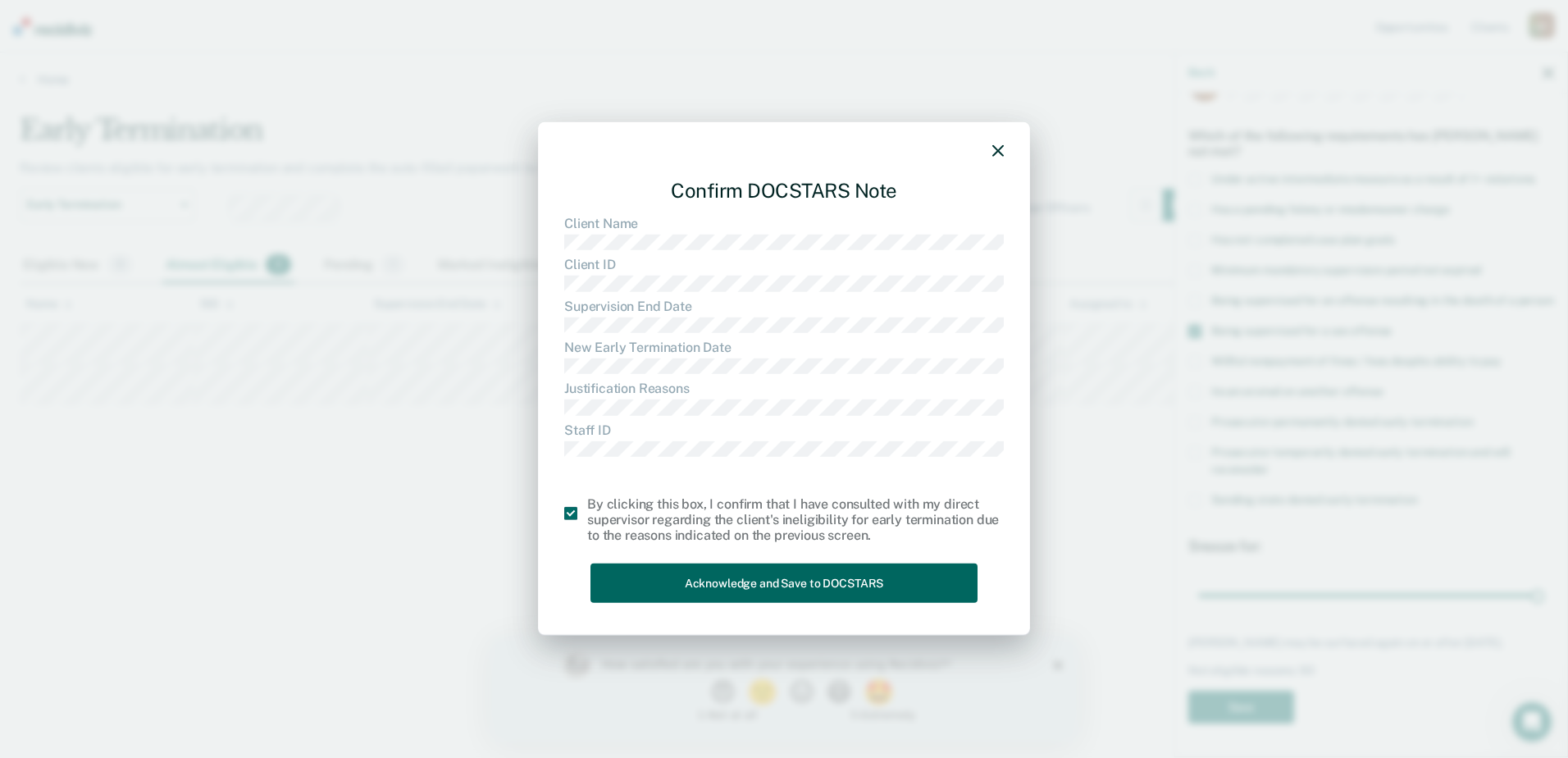
click at [665, 574] on button "Acknowledge and Save to DOCSTARS" at bounding box center [784, 583] width 387 height 40
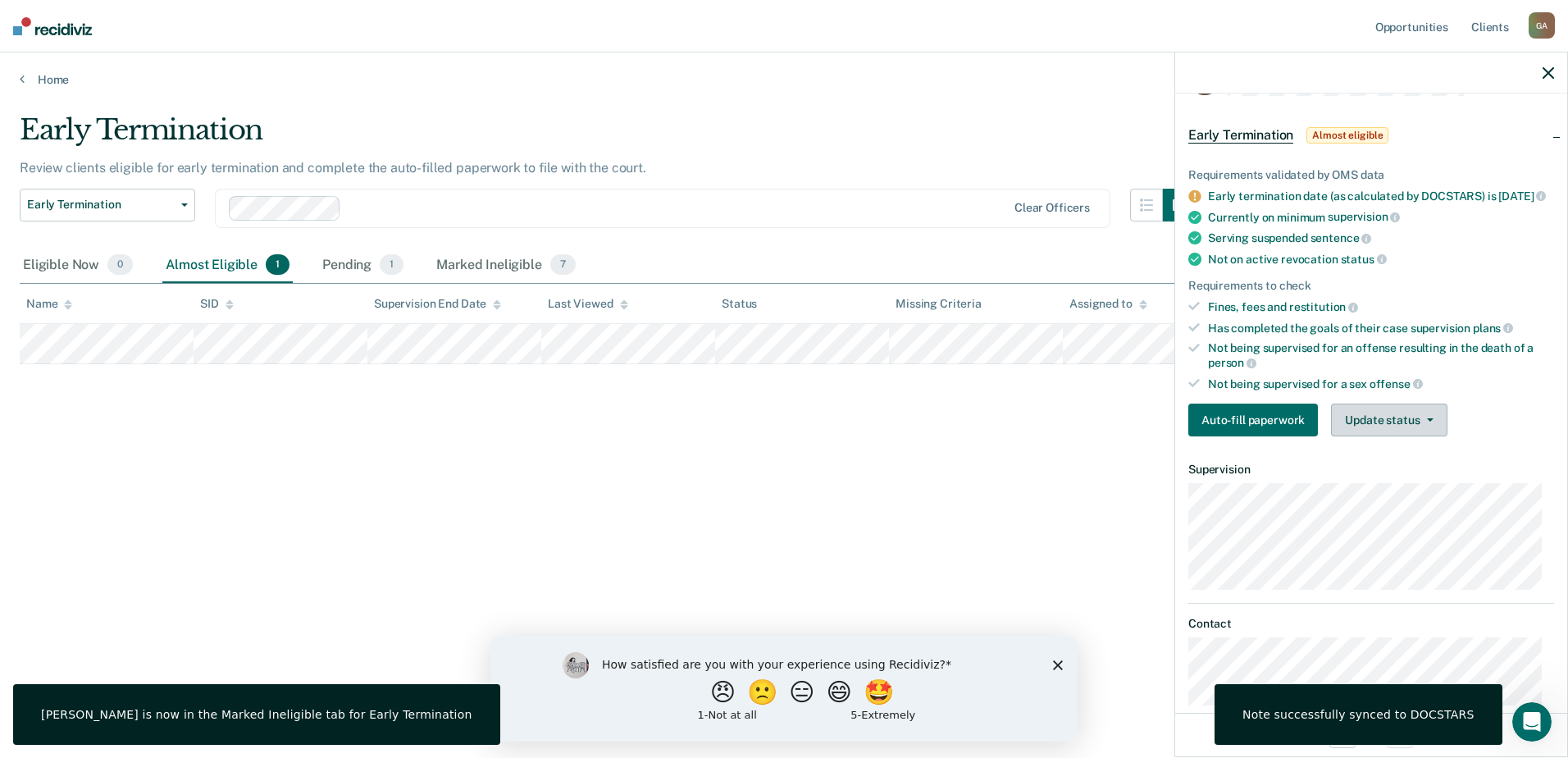
click at [1391, 437] on button "Update status" at bounding box center [1389, 420] width 116 height 33
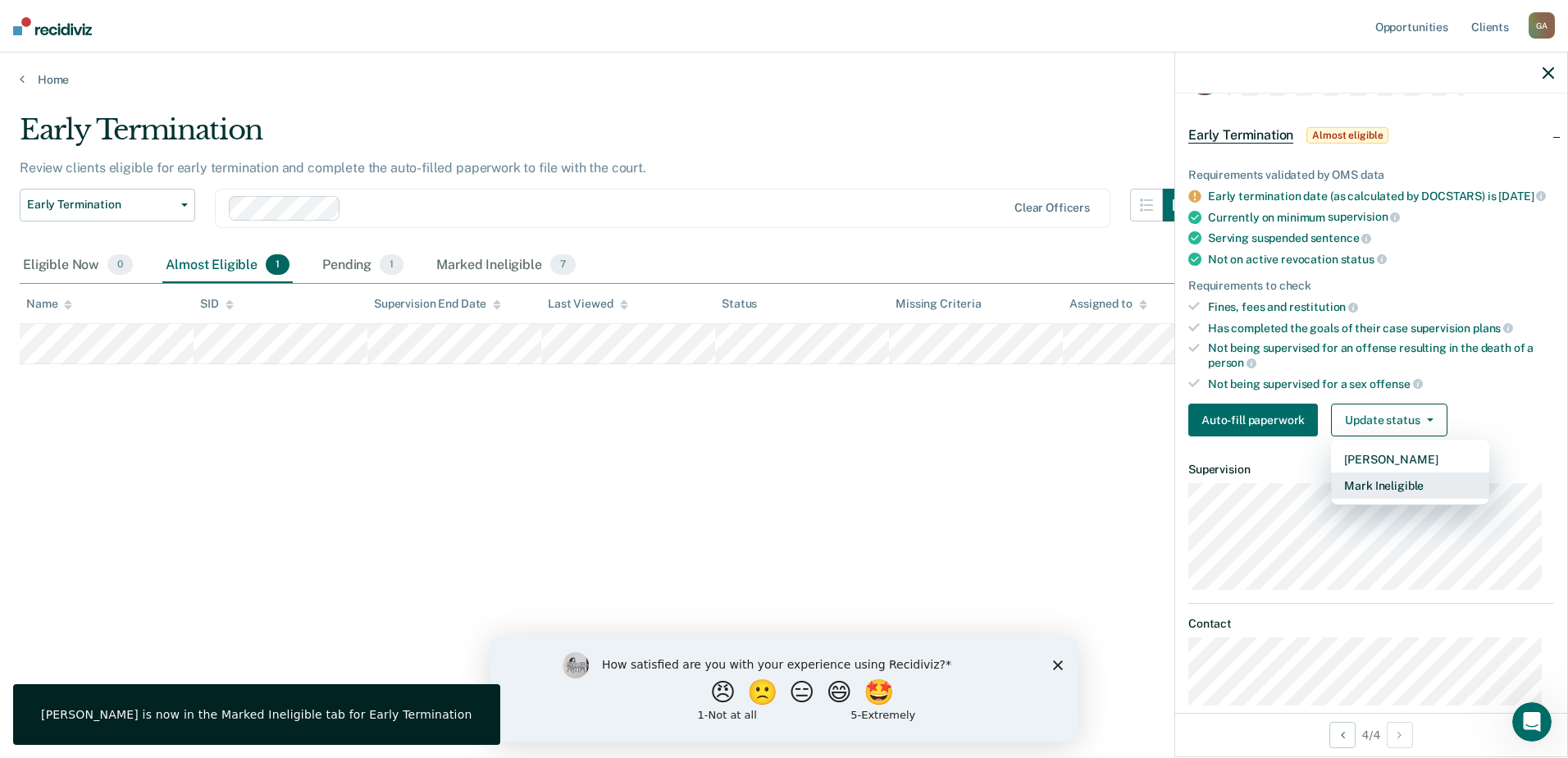
click at [1386, 499] on button "Mark Ineligible" at bounding box center [1410, 486] width 158 height 26
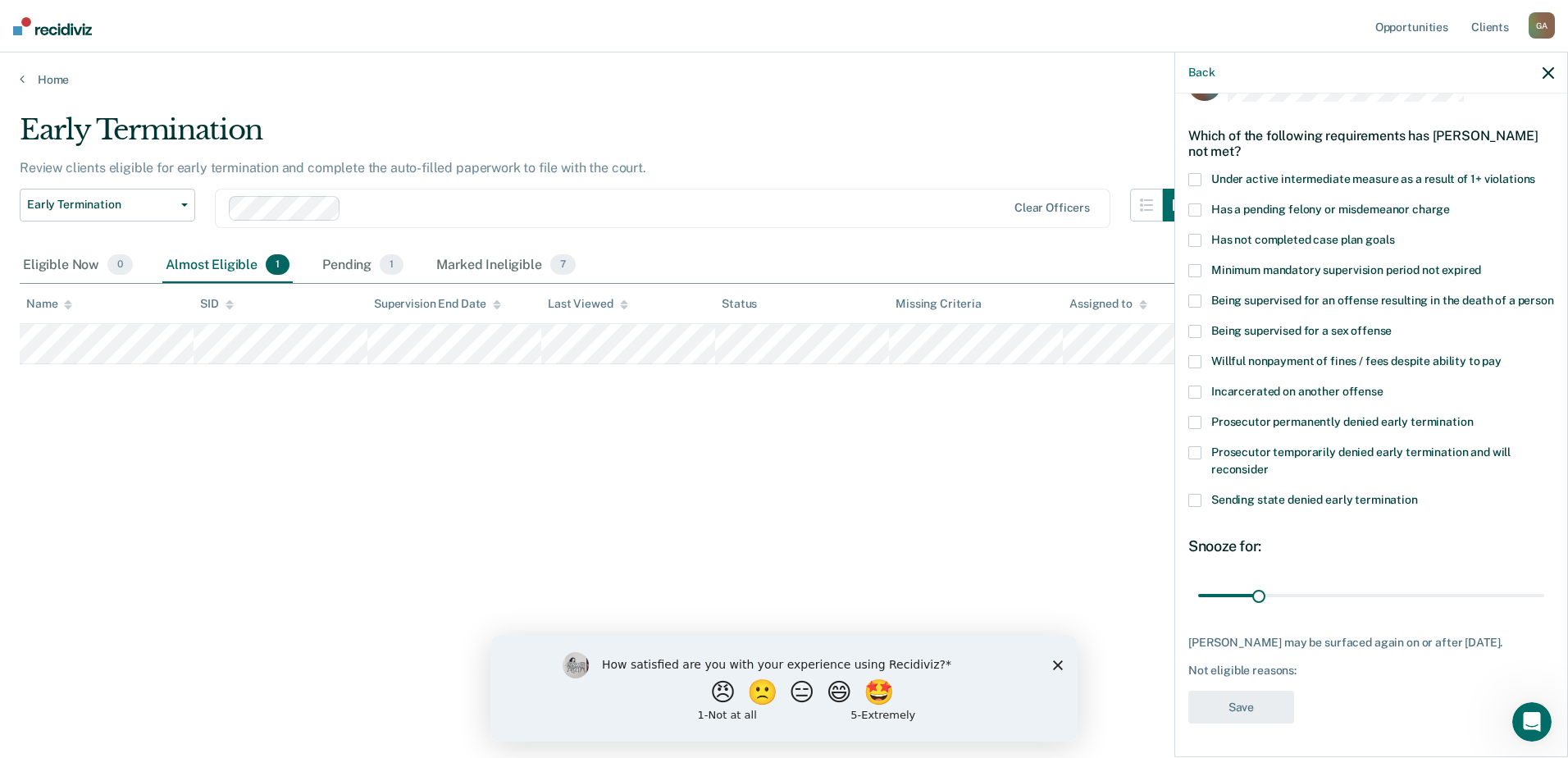
click at [1199, 234] on span at bounding box center [1194, 240] width 13 height 13
click at [1394, 234] on input "Has not completed case plan goals" at bounding box center [1394, 234] width 0 height 0
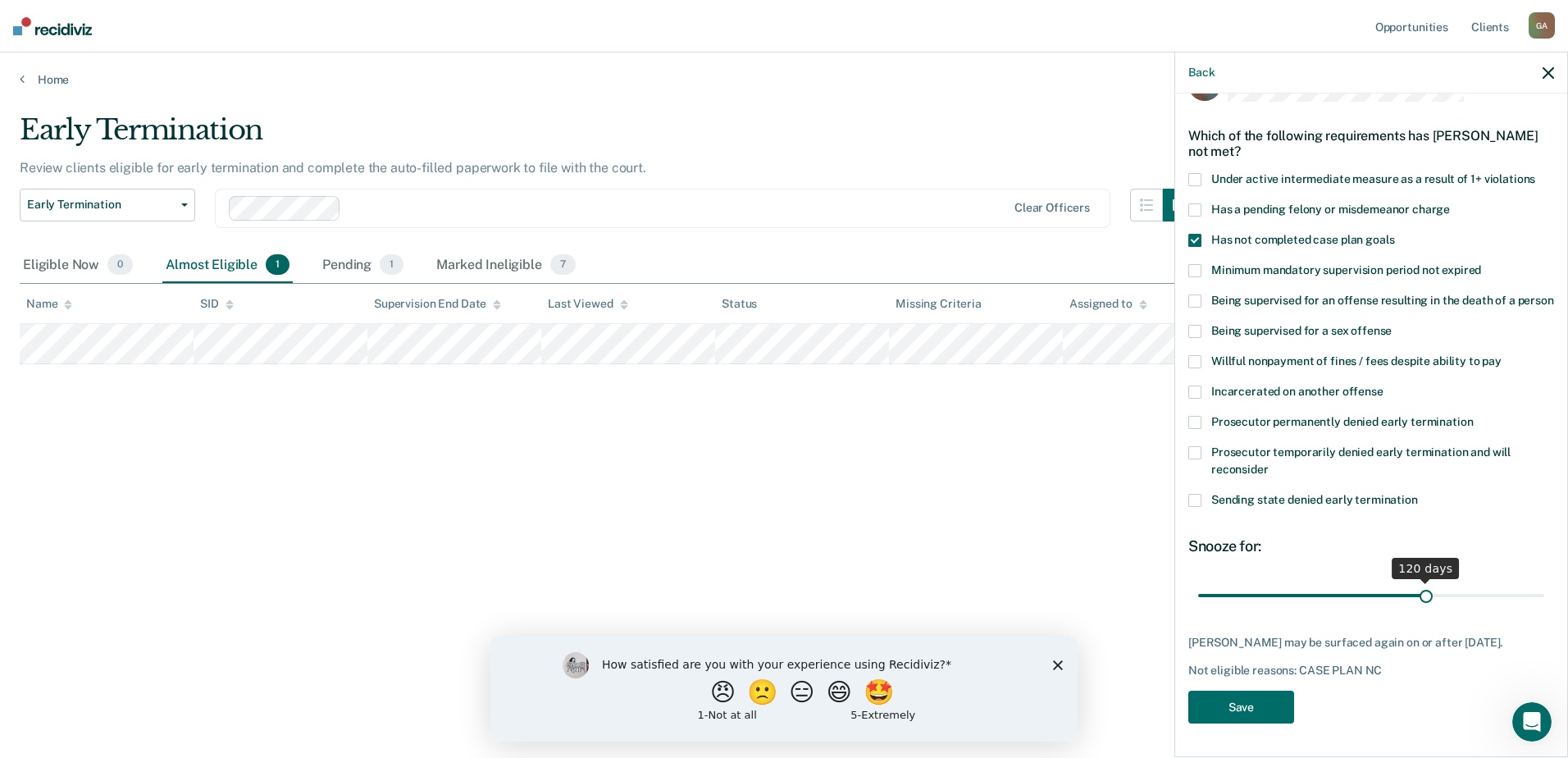
drag, startPoint x: 1255, startPoint y: 604, endPoint x: 1419, endPoint y: 615, distance: 164.4
type input "120"
click at [1419, 610] on input "range" at bounding box center [1371, 595] width 346 height 29
click at [1283, 707] on button "Save" at bounding box center [1241, 708] width 106 height 34
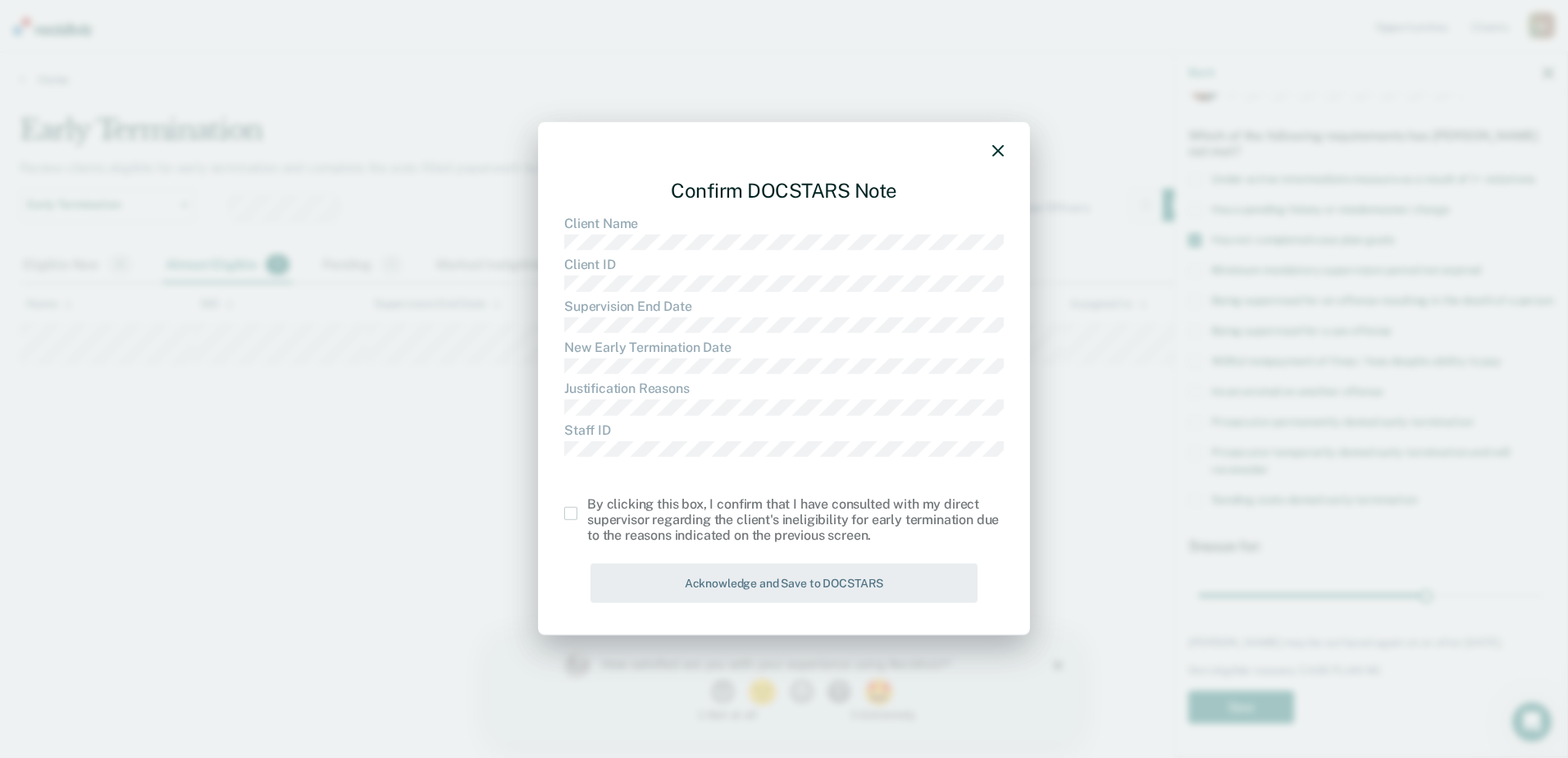
click at [570, 514] on span at bounding box center [571, 513] width 13 height 13
click at [588, 507] on input "checkbox" at bounding box center [588, 507] width 0 height 0
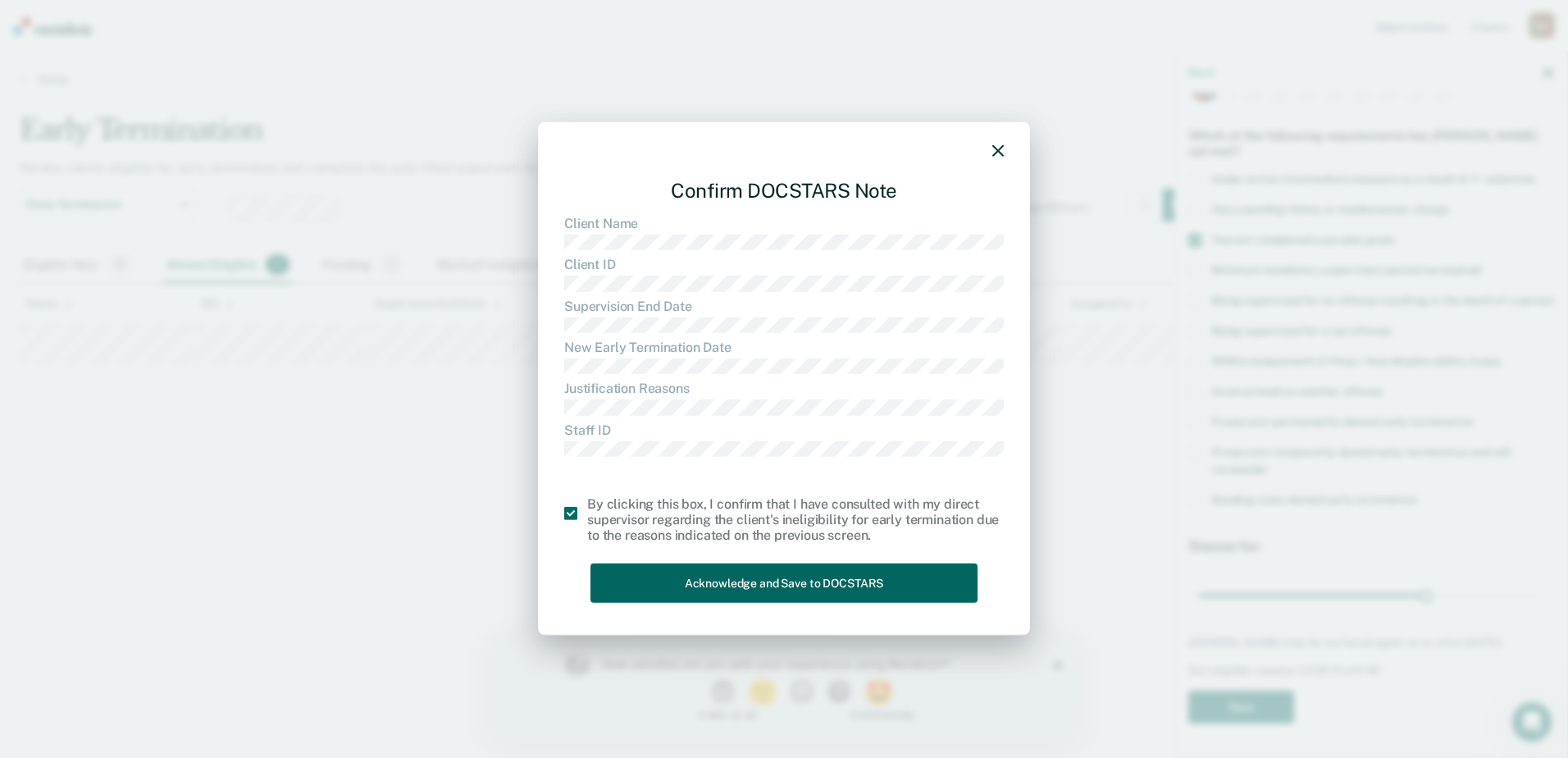
click at [688, 588] on button "Acknowledge and Save to DOCSTARS" at bounding box center [784, 583] width 387 height 40
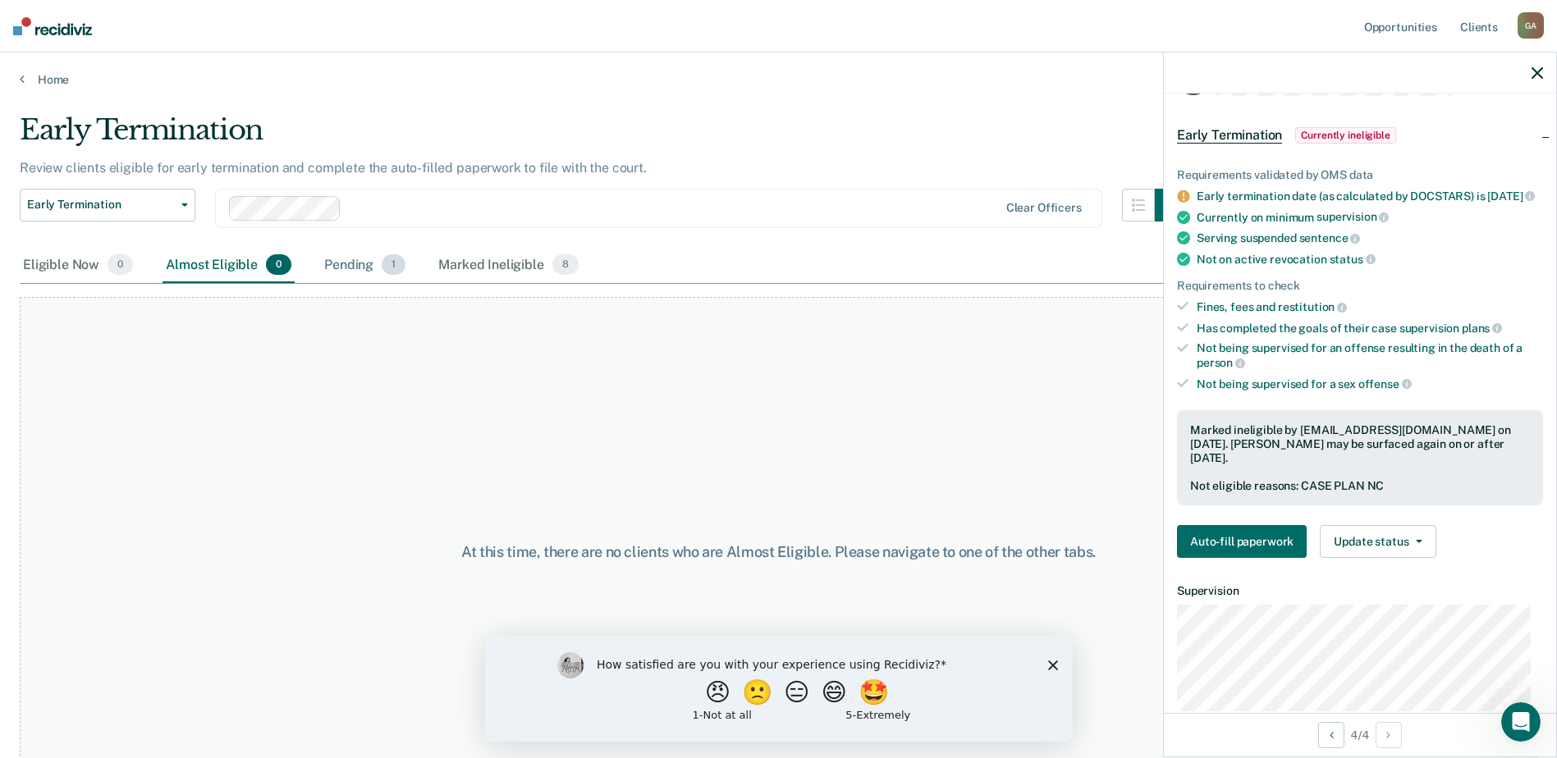
click at [355, 266] on div "Pending 1" at bounding box center [365, 266] width 88 height 36
